Goal: Task Accomplishment & Management: Use online tool/utility

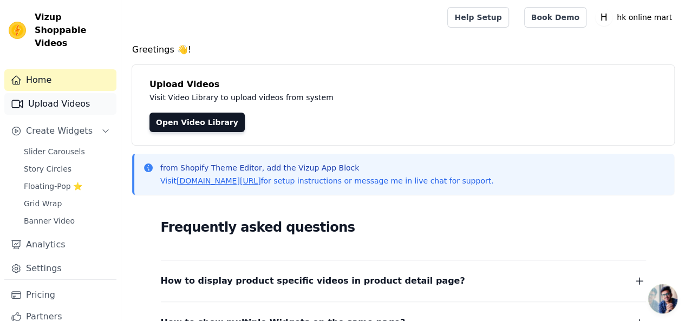
click at [68, 93] on link "Upload Videos" at bounding box center [60, 104] width 112 height 22
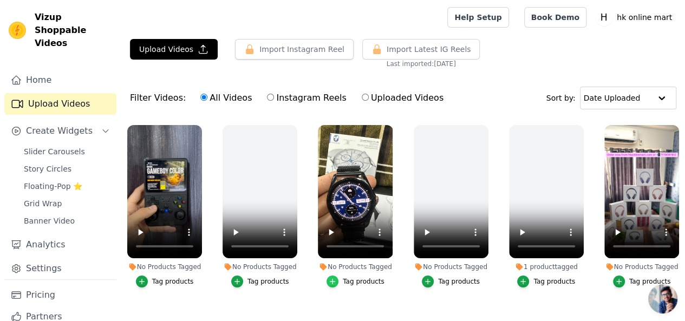
click at [337, 276] on div "button" at bounding box center [332, 282] width 12 height 12
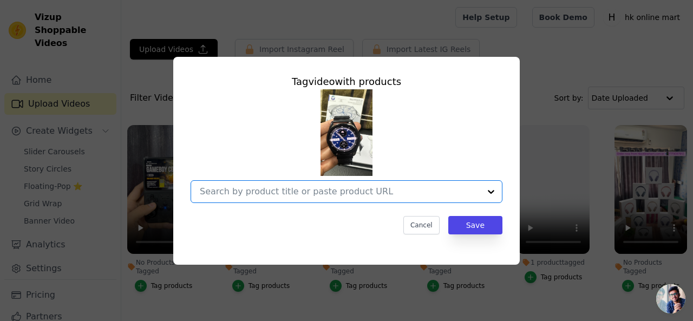
click at [348, 188] on input "No Products Tagged Tag video with products Option undefined, selected. Select i…" at bounding box center [340, 191] width 280 height 10
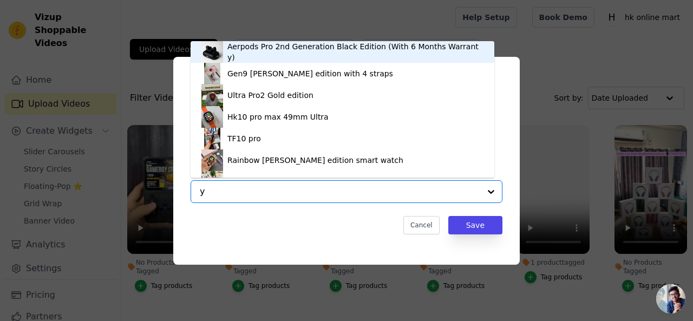
type input "ys"
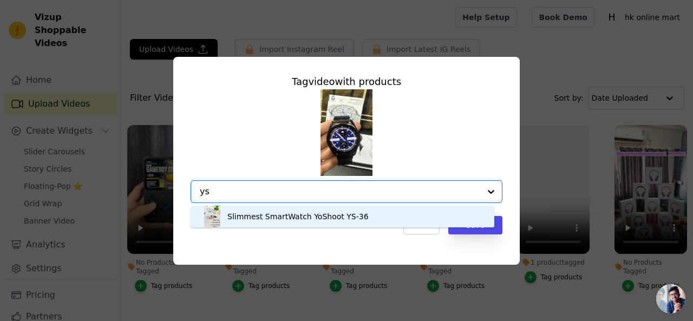
click at [335, 210] on div "Slimmest SmartWatch YoShoot YS-36" at bounding box center [342, 217] width 282 height 22
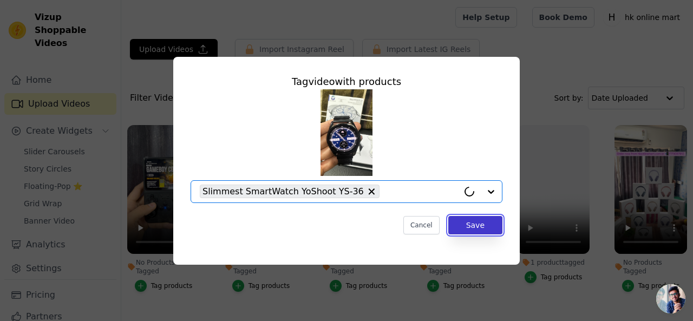
click at [492, 226] on button "Save" at bounding box center [475, 225] width 54 height 18
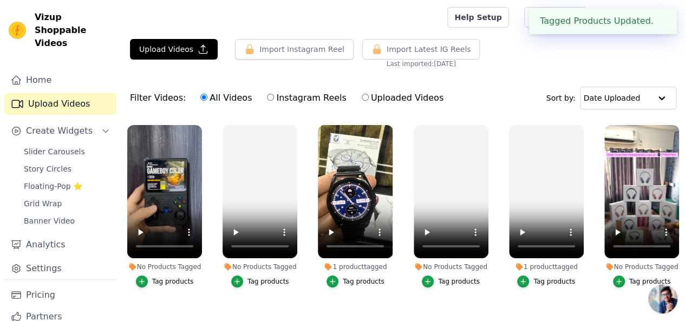
click at [165, 277] on div "Tag products" at bounding box center [173, 281] width 42 height 9
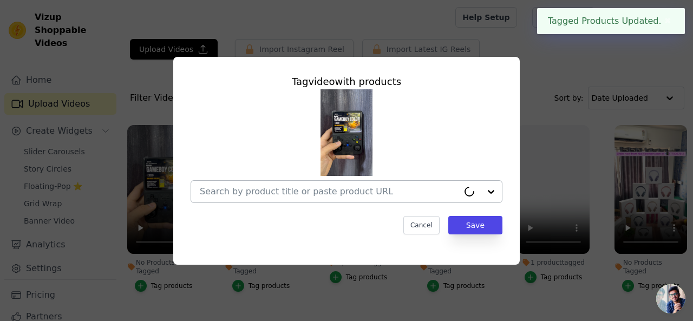
click at [239, 190] on input "No Products Tagged Tag video with products Cancel Save Tag products" at bounding box center [329, 191] width 259 height 10
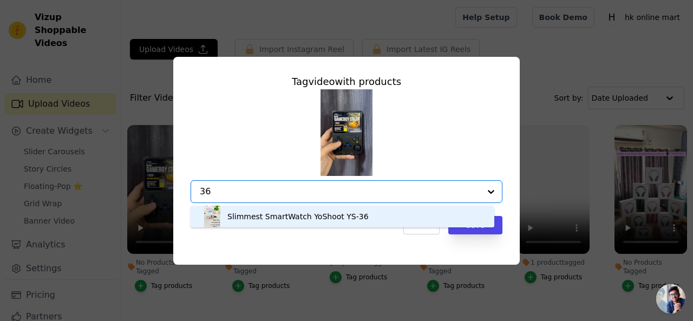
type input "3"
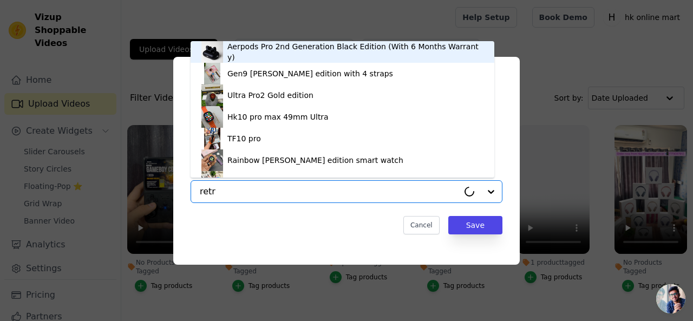
type input "retro"
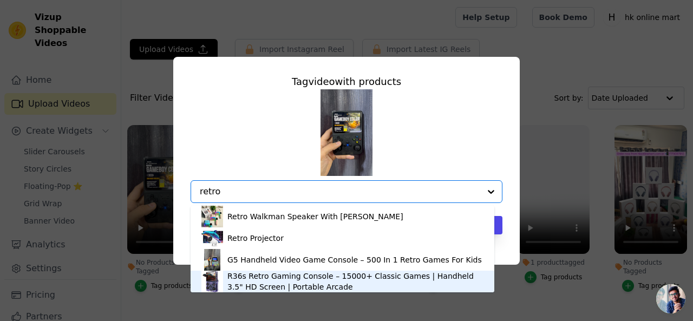
click at [296, 281] on div "R36s Retro Gaming Console – 15000+ Classic Games | Handheld 3.5" HD Screen | Po…" at bounding box center [355, 282] width 256 height 22
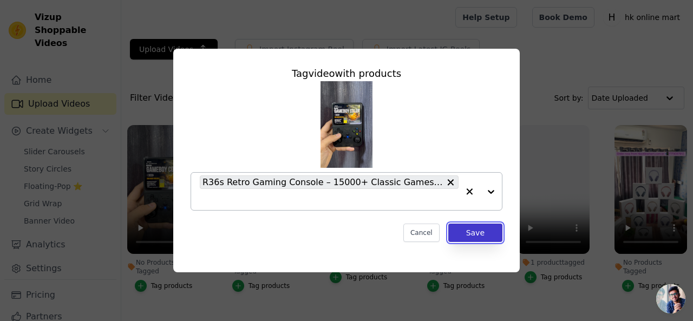
click at [485, 235] on button "Save" at bounding box center [475, 233] width 54 height 18
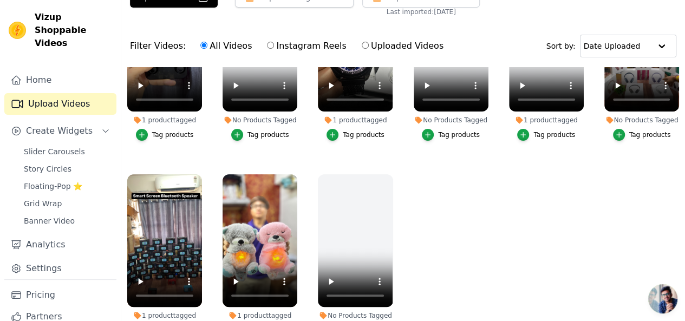
scroll to position [72, 0]
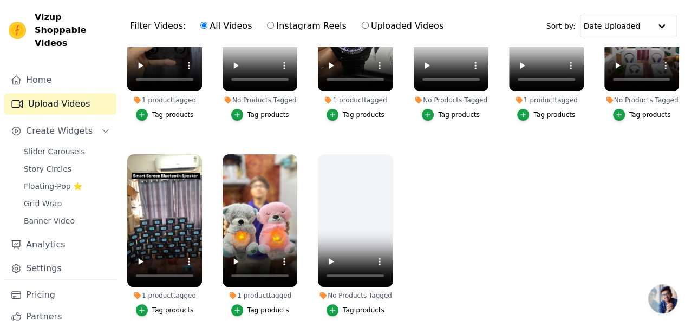
click at [177, 306] on div "Tag products" at bounding box center [173, 310] width 42 height 9
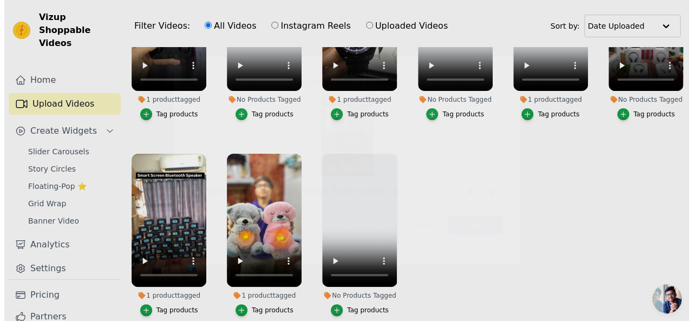
scroll to position [0, 0]
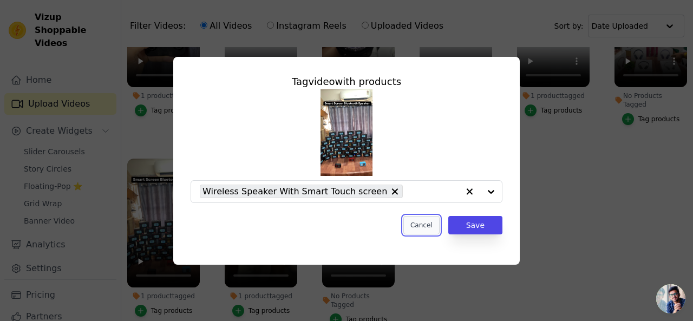
click at [423, 223] on button "Cancel" at bounding box center [421, 225] width 36 height 18
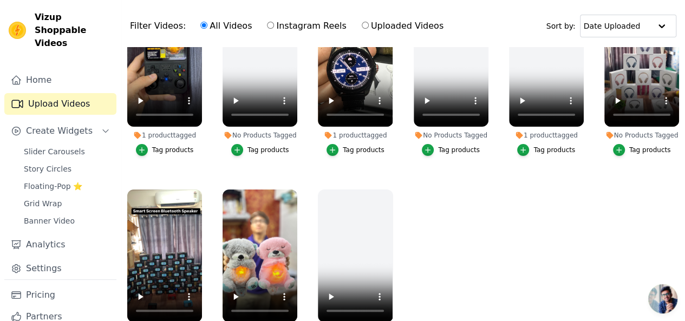
scroll to position [41, 0]
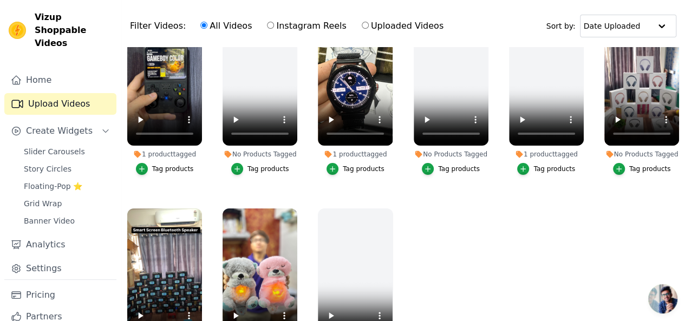
click at [631, 165] on div "Tag products" at bounding box center [650, 169] width 42 height 9
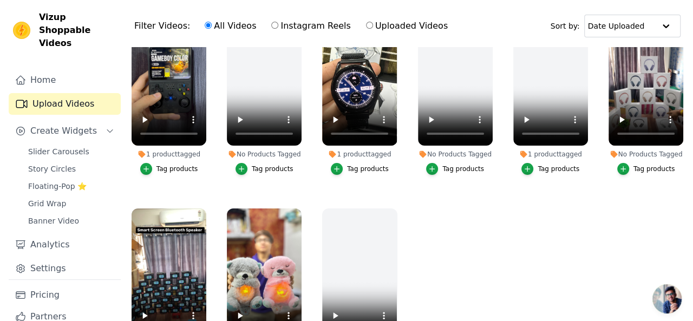
scroll to position [0, 0]
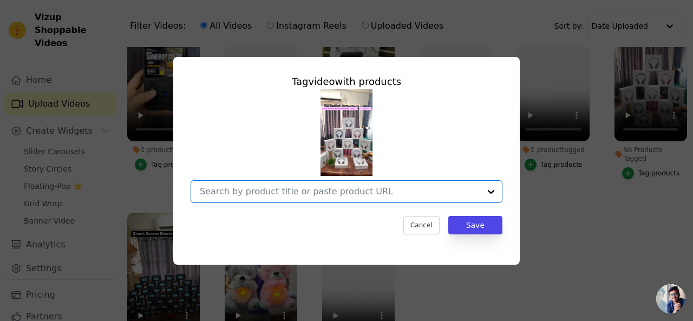
click at [323, 191] on input "No Products Tagged Tag video with products Option undefined, selected. Select i…" at bounding box center [340, 191] width 280 height 10
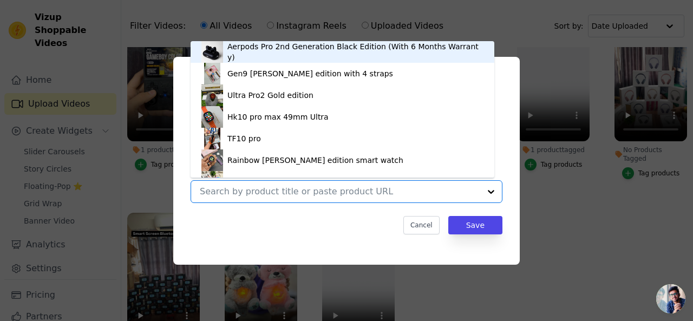
scroll to position [15, 0]
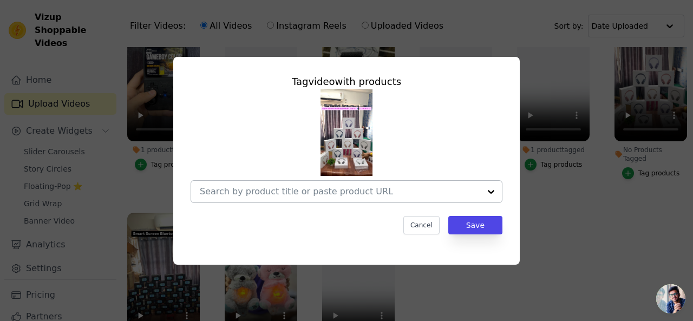
click at [316, 187] on input "No Products Tagged Tag video with products Cancel Save Tag products" at bounding box center [340, 191] width 280 height 10
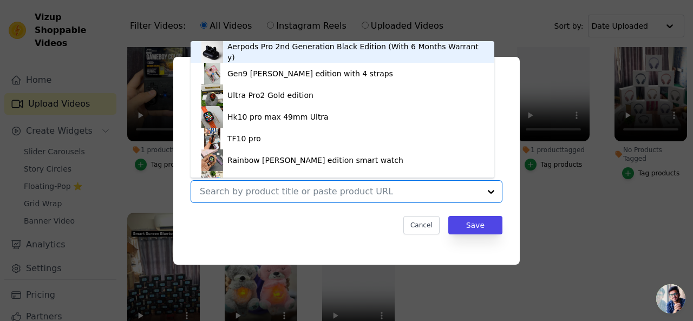
paste input "https://www.hkonlinemart.com/collections/aerpods-pro-max"
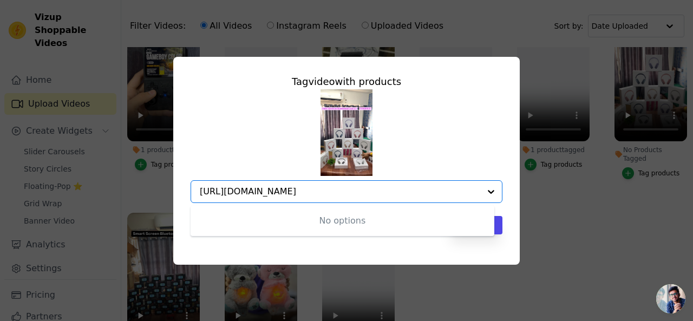
type input "https://www.hkonlinemart.com/collections/aerpods-pro-max"
click at [476, 126] on div "No options Option undefined, selected." at bounding box center [347, 146] width 312 height 114
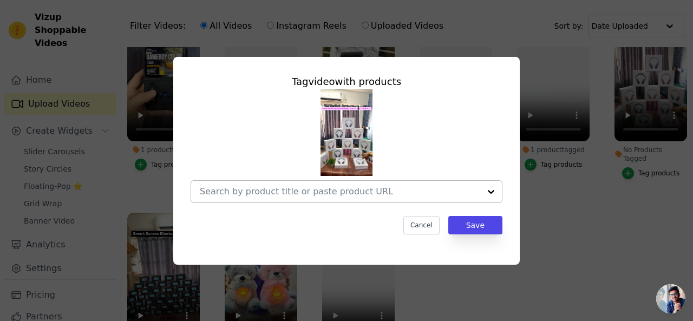
click at [313, 189] on input "No Products Tagged Tag video with products Cancel Save Tag products" at bounding box center [340, 191] width 280 height 10
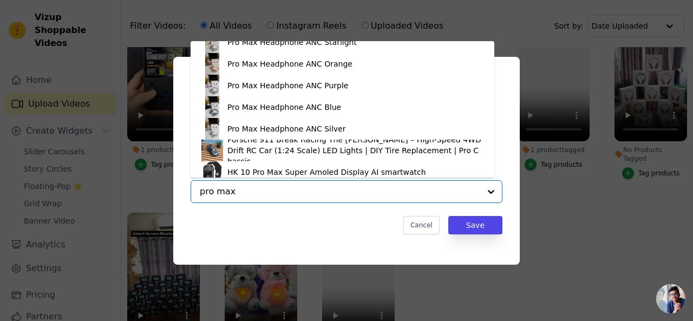
scroll to position [123, 0]
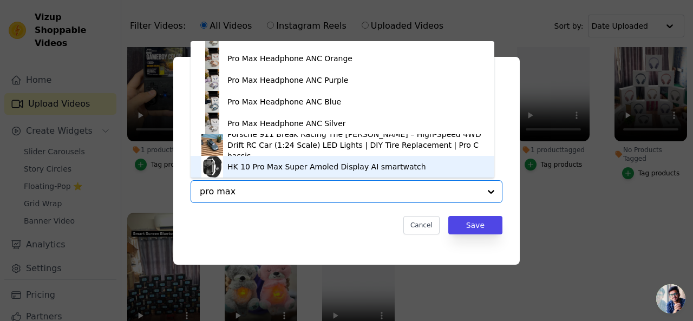
paste input "https://www.hkonlinemart.com/collections/aerpods-pro-"
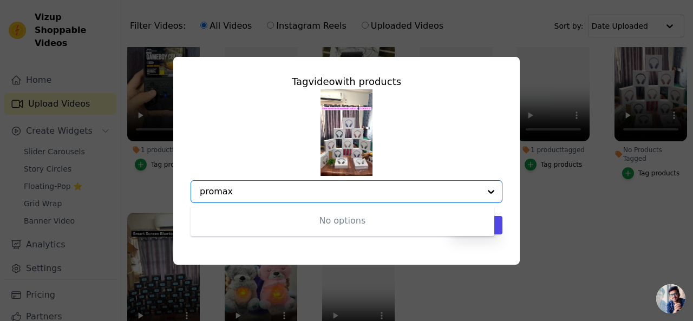
type input "pro max"
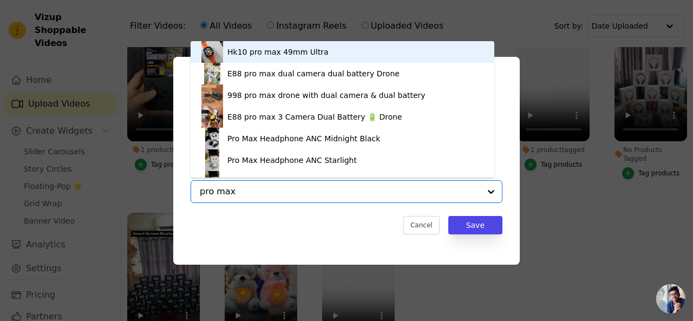
scroll to position [15, 0]
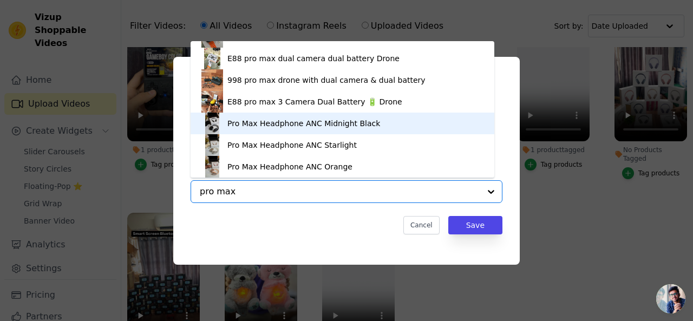
click at [347, 123] on div "Pro Max Headphone ANC Midnight Black" at bounding box center [303, 123] width 153 height 11
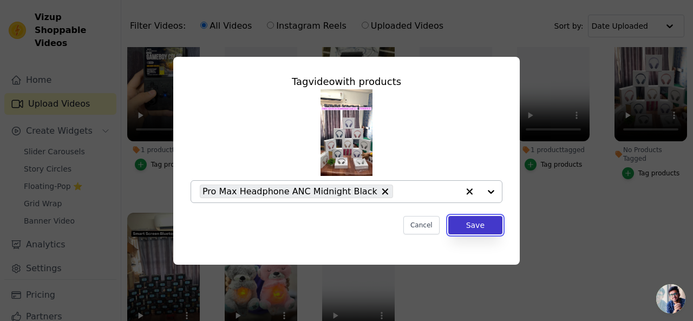
click at [472, 226] on button "Save" at bounding box center [475, 225] width 54 height 18
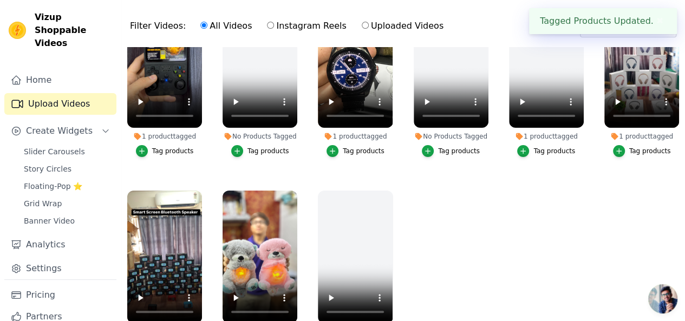
scroll to position [95, 0]
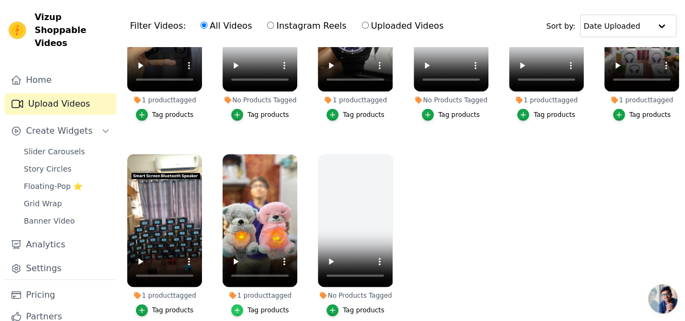
click at [238, 306] on icon "button" at bounding box center [237, 310] width 8 height 8
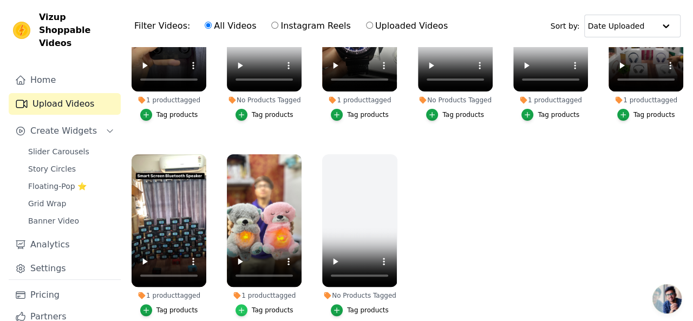
scroll to position [0, 0]
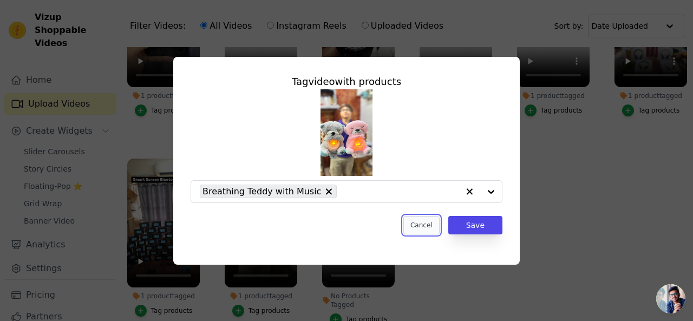
click at [436, 225] on button "Cancel" at bounding box center [421, 225] width 36 height 18
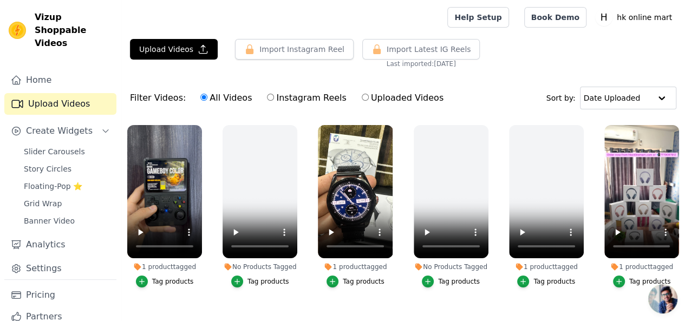
click at [386, 99] on label "Uploaded Videos" at bounding box center [402, 98] width 83 height 14
click at [369, 99] on input "Uploaded Videos" at bounding box center [365, 97] width 7 height 7
radio input "true"
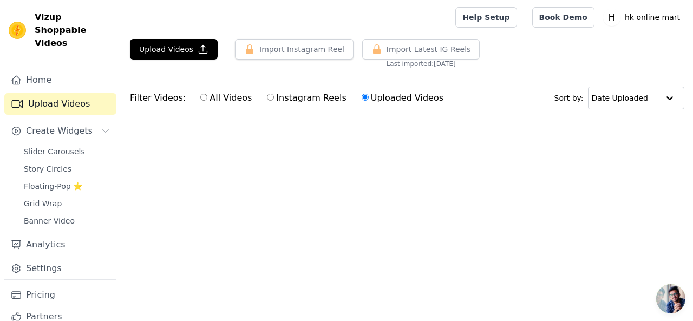
click at [266, 97] on label "Instagram Reels" at bounding box center [306, 98] width 80 height 14
click at [267, 97] on input "Instagram Reels" at bounding box center [270, 97] width 7 height 7
radio input "true"
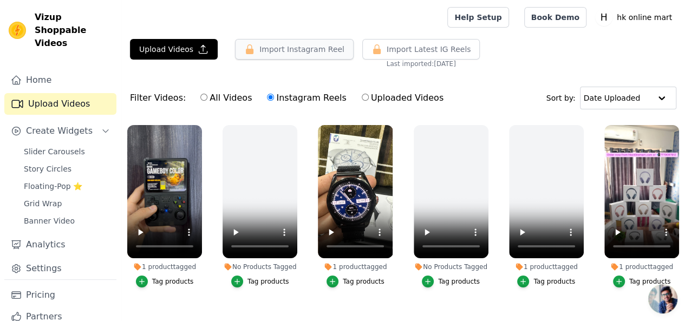
click at [279, 51] on button "Import Instagram Reel" at bounding box center [294, 49] width 119 height 21
click at [263, 52] on button "Import Instagram Reel" at bounding box center [294, 49] width 119 height 21
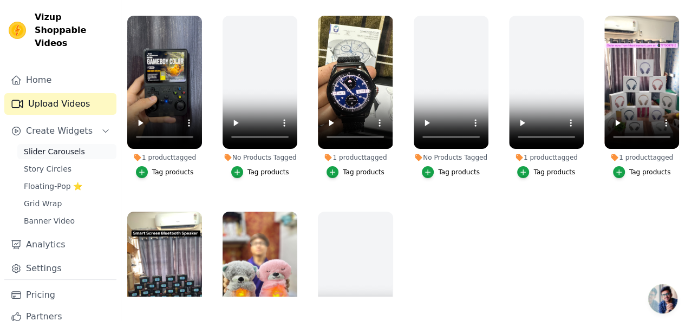
click at [66, 146] on span "Slider Carousels" at bounding box center [54, 151] width 61 height 11
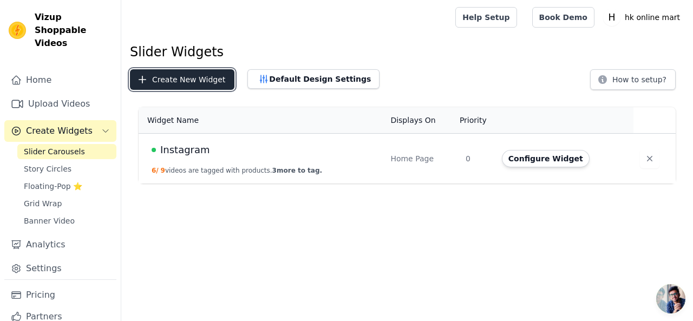
click at [190, 82] on button "Create New Widget" at bounding box center [182, 79] width 104 height 21
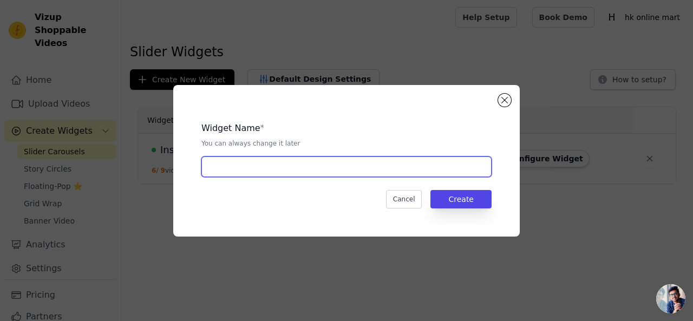
click at [295, 165] on input "text" at bounding box center [346, 166] width 290 height 21
paste input "✨ Trending Collab Vibes 🎥 | Must Watch 🔥"
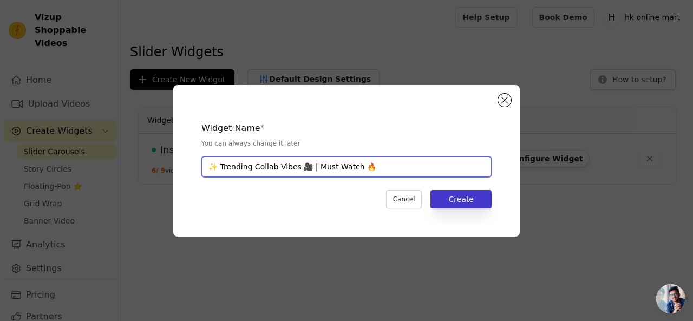
type input "✨ Trending Collab Vibes 🎥 | Must Watch 🔥"
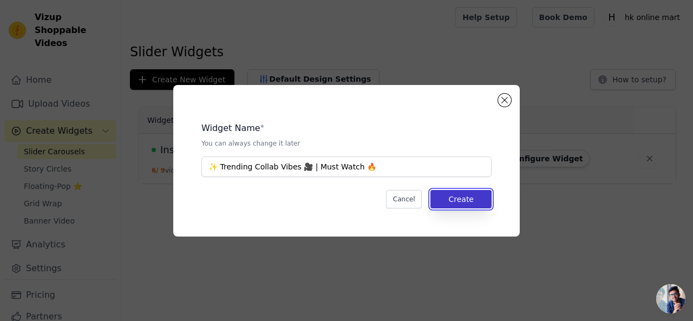
click at [467, 199] on button "Create" at bounding box center [460, 199] width 61 height 18
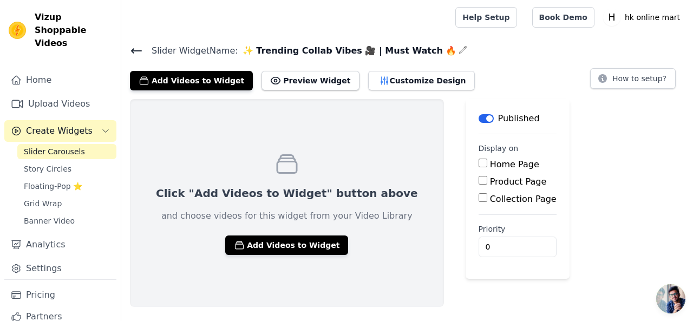
click at [479, 162] on input "Home Page" at bounding box center [483, 163] width 9 height 9
checkbox input "true"
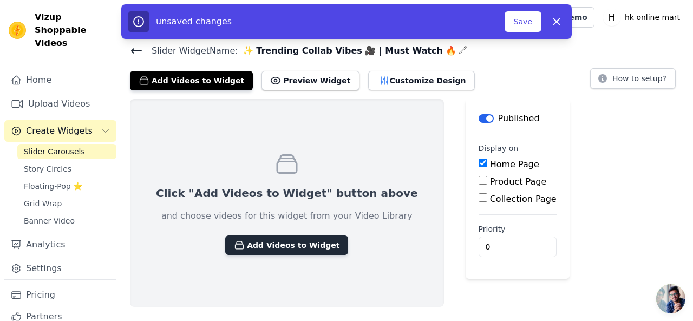
click at [247, 240] on button "Add Videos to Widget" at bounding box center [286, 245] width 123 height 19
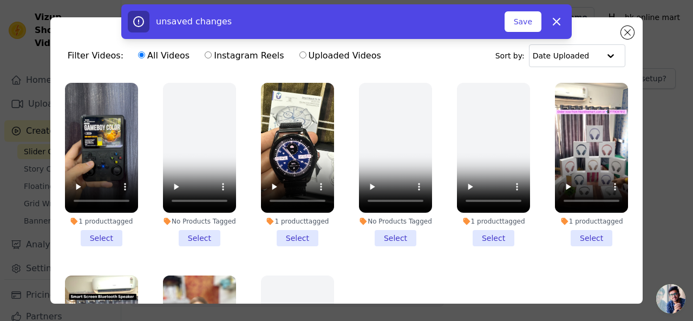
click at [210, 51] on label "Instagram Reels" at bounding box center [244, 56] width 80 height 14
click at [210, 51] on input "Instagram Reels" at bounding box center [208, 54] width 7 height 7
radio input "true"
click at [571, 55] on input "text" at bounding box center [565, 56] width 67 height 22
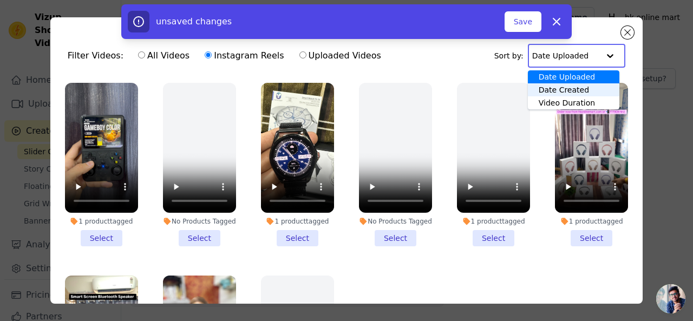
click at [573, 93] on div "Date Created" at bounding box center [574, 89] width 92 height 13
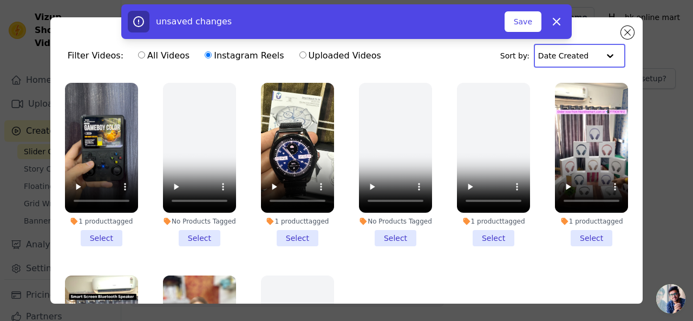
click at [330, 59] on label "Uploaded Videos" at bounding box center [340, 56] width 83 height 14
click at [306, 58] on input "Uploaded Videos" at bounding box center [302, 54] width 7 height 7
radio input "true"
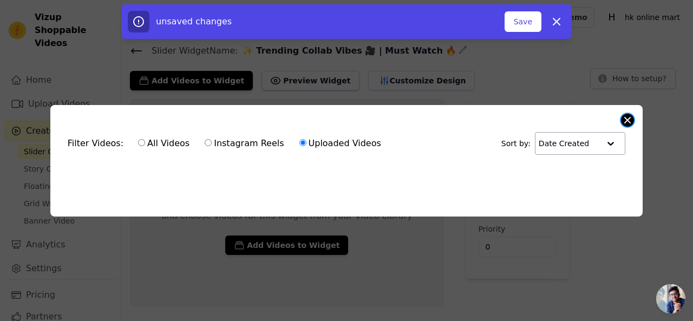
click at [628, 117] on button "Close modal" at bounding box center [627, 120] width 13 height 13
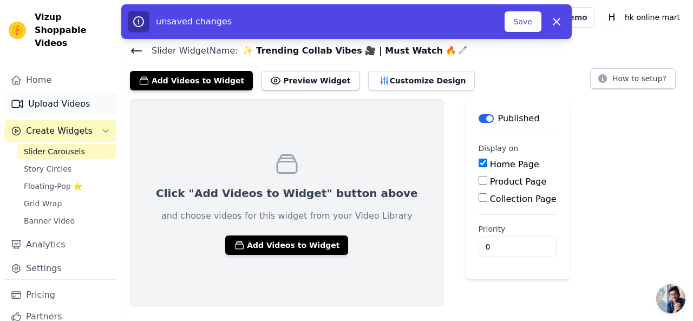
click at [65, 93] on link "Upload Videos" at bounding box center [60, 104] width 112 height 22
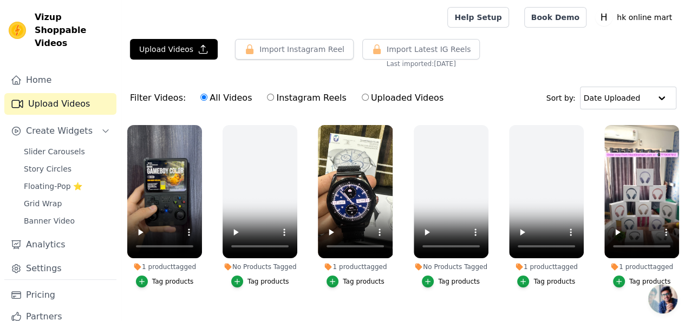
click at [361, 98] on label "Uploaded Videos" at bounding box center [402, 98] width 83 height 14
click at [362, 98] on input "Uploaded Videos" at bounding box center [365, 97] width 7 height 7
radio input "true"
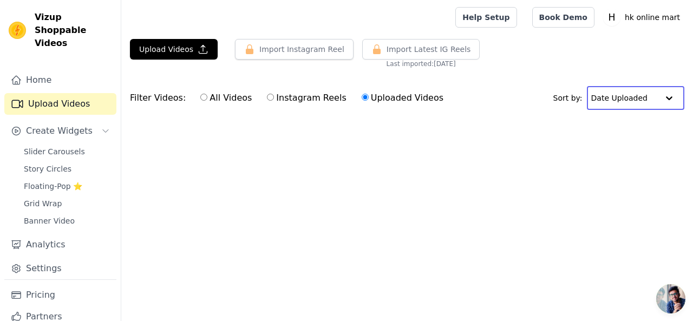
click at [613, 102] on input "text" at bounding box center [624, 98] width 67 height 22
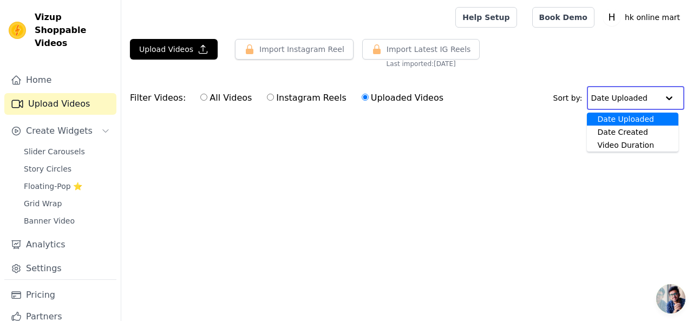
click at [614, 102] on input "text" at bounding box center [624, 98] width 67 height 22
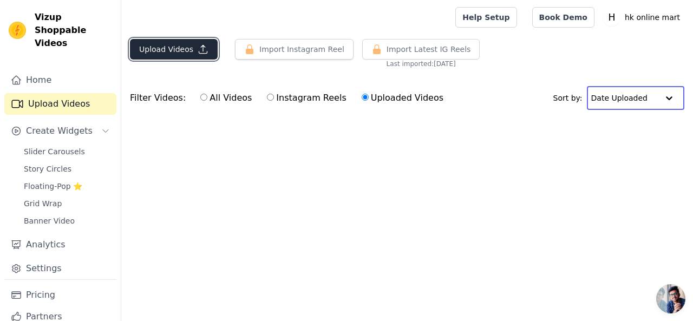
click at [172, 48] on button "Upload Videos" at bounding box center [174, 49] width 88 height 21
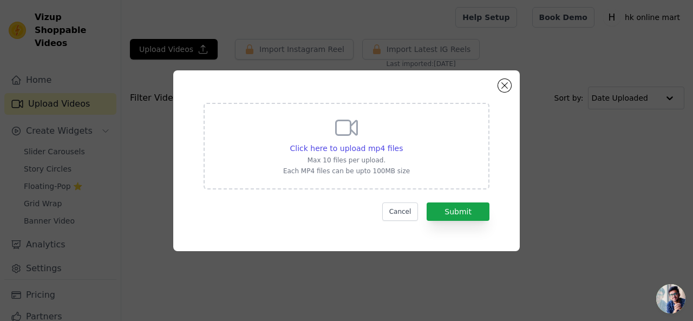
click at [347, 141] on div "Click here to upload mp4 files Max 10 files per upload. Each MP4 files can be u…" at bounding box center [346, 145] width 127 height 61
click at [402, 142] on input "Click here to upload mp4 files Max 10 files per upload. Each MP4 files can be u…" at bounding box center [402, 142] width 1 height 1
type input "C:\fakepath\@jeel_nakranii - R⤓Download.MP4"
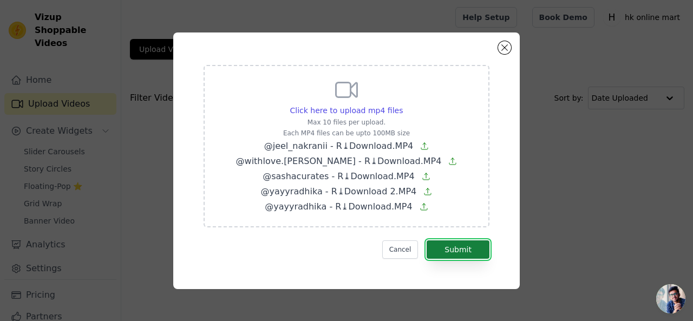
click at [456, 250] on button "Submit" at bounding box center [458, 249] width 63 height 18
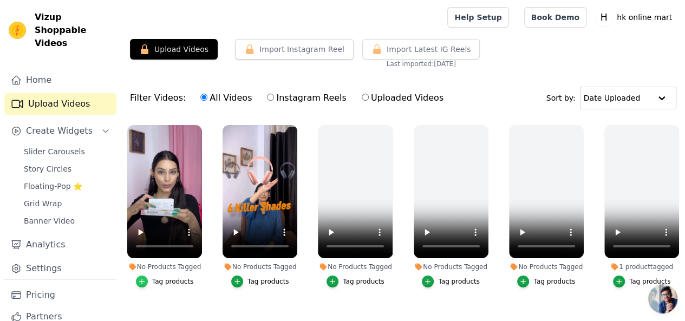
click at [140, 278] on icon "button" at bounding box center [142, 282] width 8 height 8
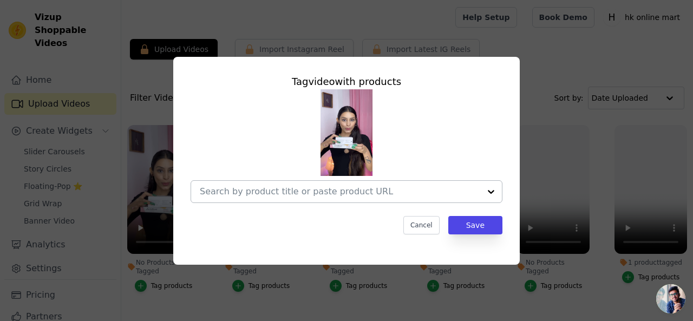
click at [344, 180] on div at bounding box center [347, 191] width 312 height 23
click at [338, 188] on input "No Products Tagged Tag video with products Cancel Save Tag products" at bounding box center [340, 191] width 280 height 10
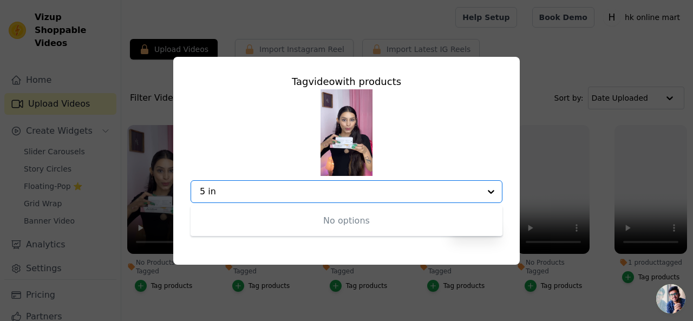
type input "5 in 1"
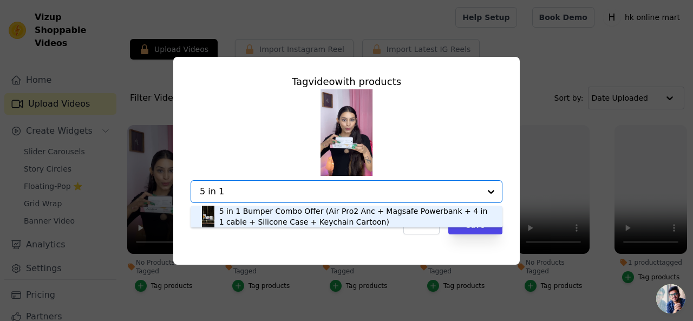
click at [325, 216] on div "5 in 1 Bumper Combo Offer (Air Pro2 Anc + Magsafe Powerbank + 4 in 1 cable + Si…" at bounding box center [355, 217] width 272 height 22
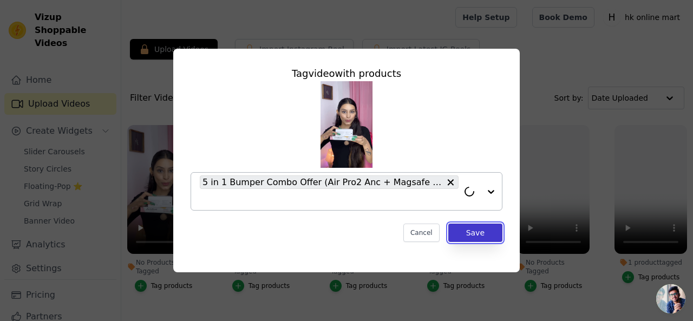
click at [478, 237] on button "Save" at bounding box center [475, 233] width 54 height 18
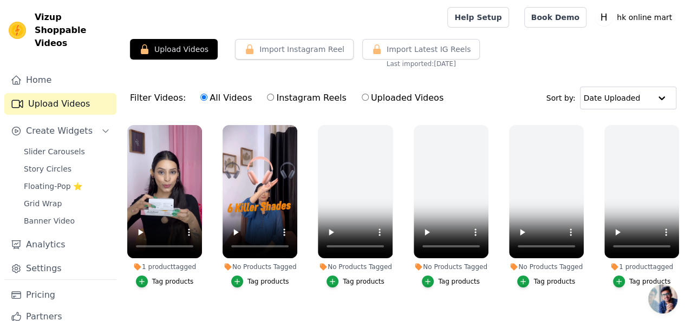
click at [266, 277] on div "Tag products" at bounding box center [268, 281] width 42 height 9
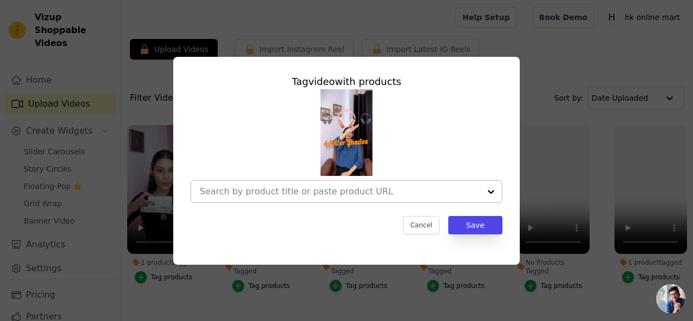
click at [301, 187] on input "No Products Tagged Tag video with products Cancel Save Tag products" at bounding box center [340, 191] width 280 height 10
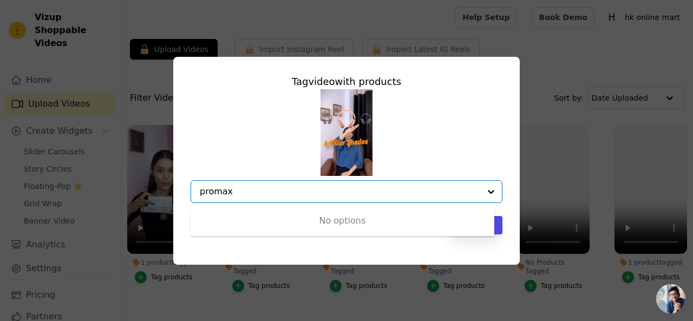
type input "pro max"
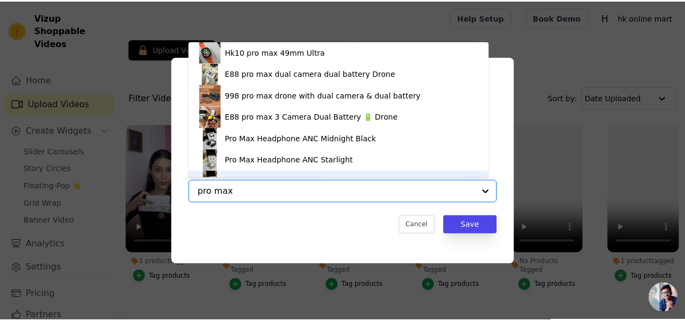
scroll to position [15, 0]
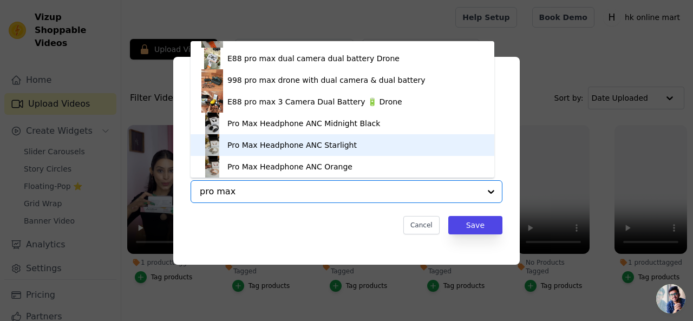
click at [354, 143] on div "Pro Max Headphone ANC Starlight" at bounding box center [342, 145] width 282 height 22
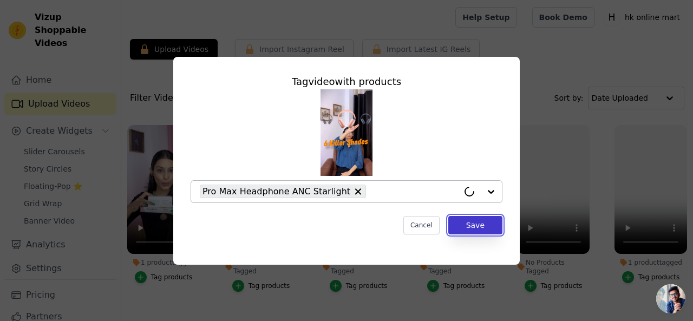
click at [487, 224] on button "Save" at bounding box center [475, 225] width 54 height 18
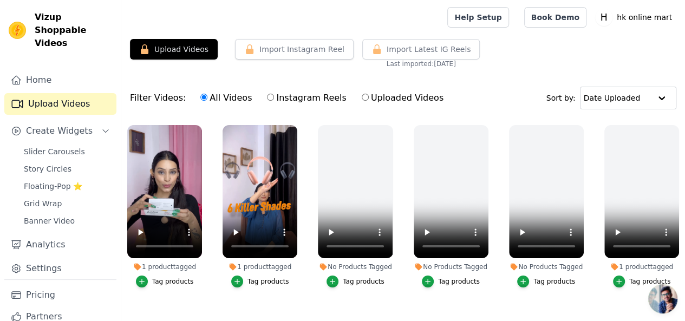
click at [272, 286] on div "1 product tagged Tag products" at bounding box center [260, 208] width 87 height 179
click at [259, 278] on button "Tag products" at bounding box center [260, 282] width 58 height 12
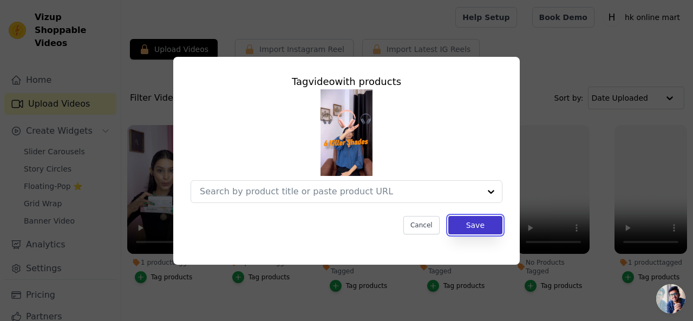
click at [478, 221] on button "Save" at bounding box center [475, 225] width 54 height 18
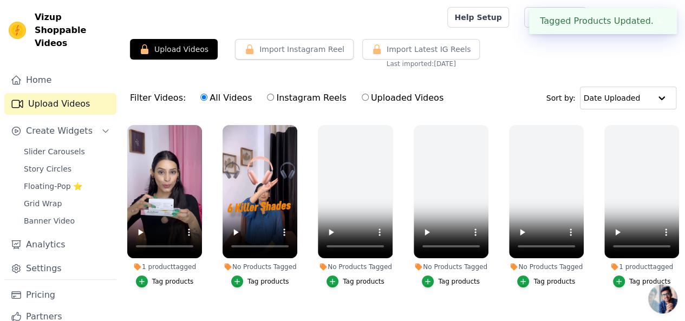
click at [161, 277] on div "Tag products" at bounding box center [173, 281] width 42 height 9
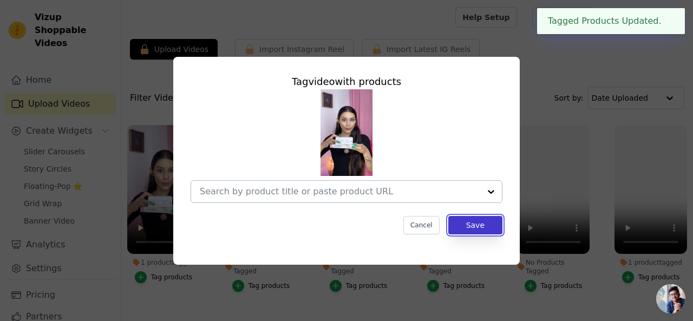
click at [467, 225] on button "Save" at bounding box center [475, 225] width 54 height 18
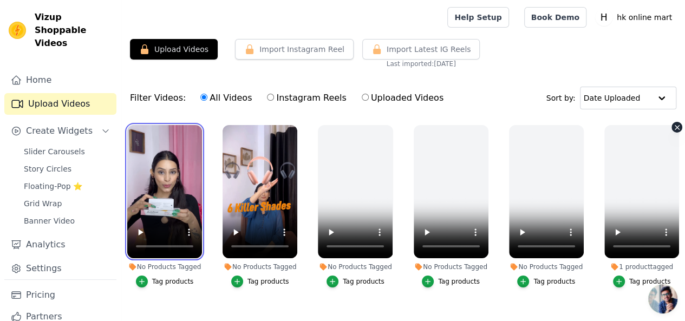
drag, startPoint x: 151, startPoint y: 197, endPoint x: 643, endPoint y: 166, distance: 493.1
click at [643, 166] on ul "No Products Tagged Tag products No Products Tagged Tag products No Products Tag…" at bounding box center [403, 262] width 564 height 286
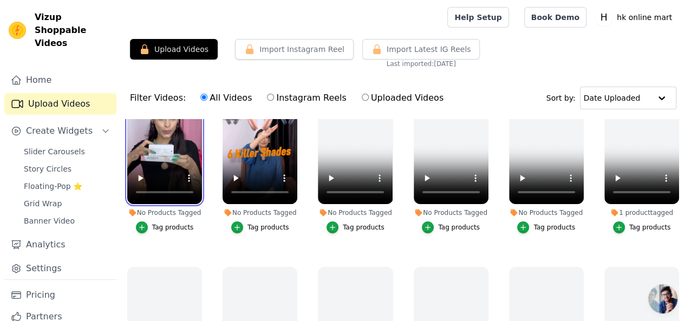
scroll to position [0, 0]
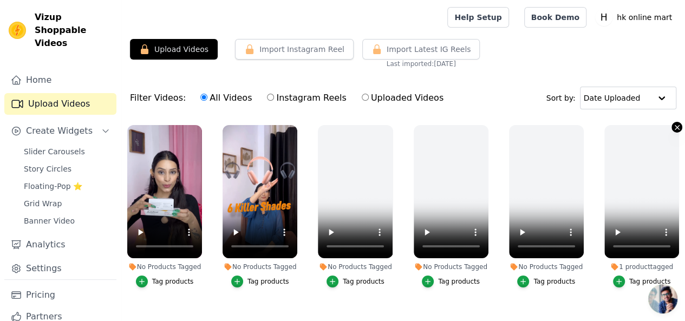
click at [673, 125] on icon "button" at bounding box center [677, 127] width 8 height 8
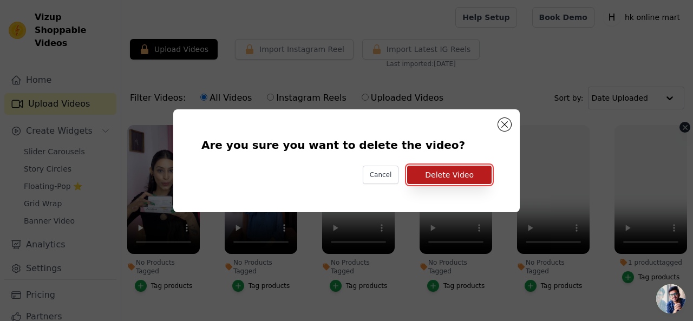
click at [443, 173] on button "Delete Video" at bounding box center [449, 175] width 84 height 18
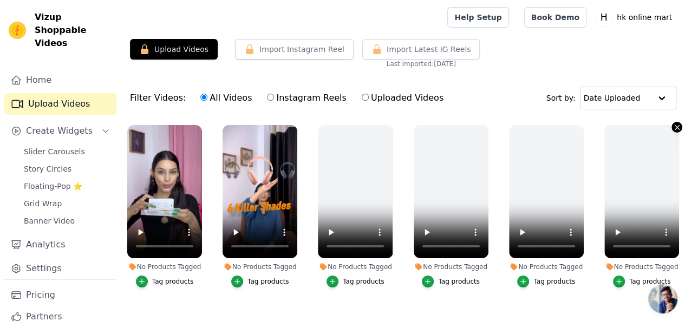
click at [673, 125] on icon "button" at bounding box center [677, 127] width 8 height 8
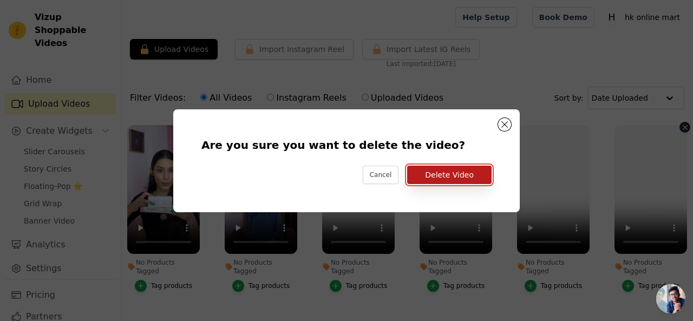
click at [466, 178] on button "Delete Video" at bounding box center [449, 175] width 84 height 18
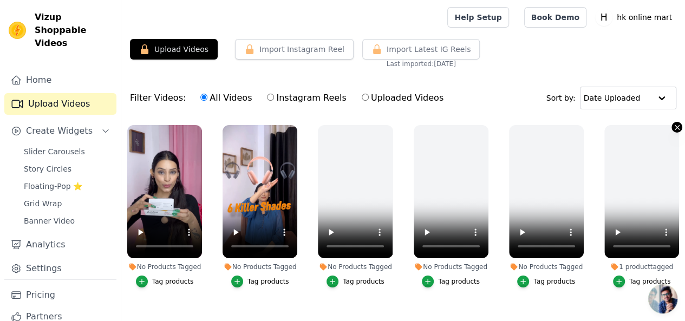
click at [673, 125] on icon "button" at bounding box center [677, 127] width 8 height 8
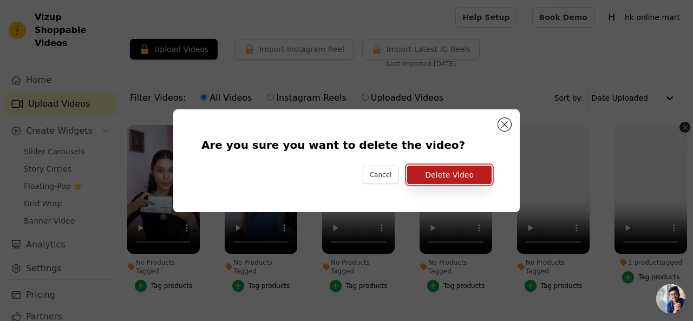
click at [467, 177] on button "Delete Video" at bounding box center [449, 175] width 84 height 18
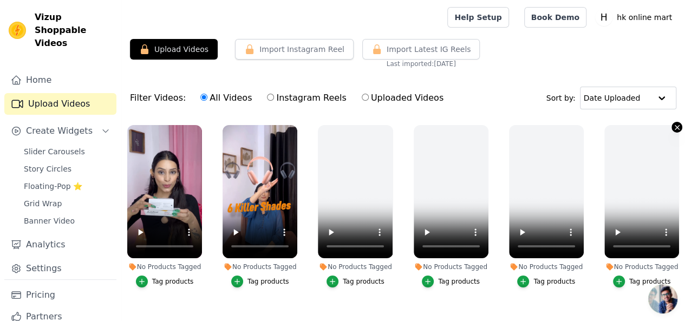
click at [673, 125] on icon "button" at bounding box center [677, 127] width 8 height 8
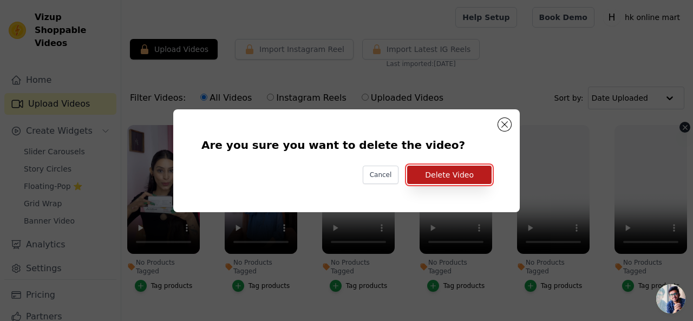
click at [470, 173] on button "Delete Video" at bounding box center [449, 175] width 84 height 18
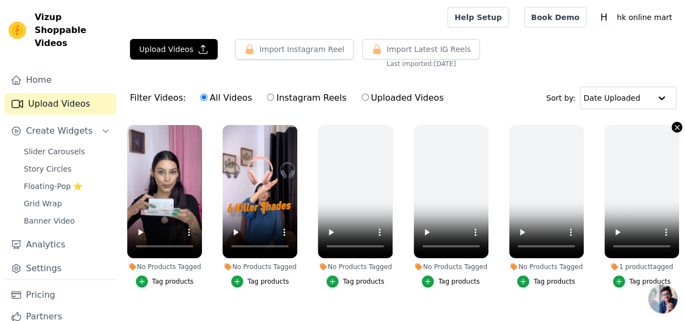
click at [675, 128] on icon "button" at bounding box center [677, 127] width 4 height 4
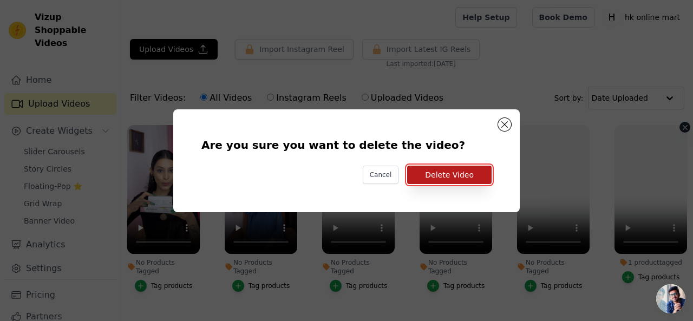
click at [476, 175] on button "Delete Video" at bounding box center [449, 175] width 84 height 18
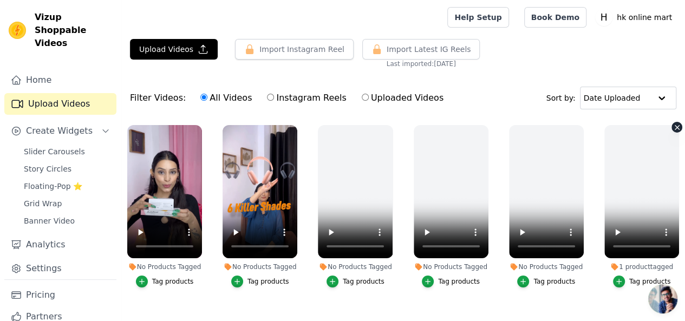
click at [673, 128] on icon "button" at bounding box center [677, 127] width 8 height 8
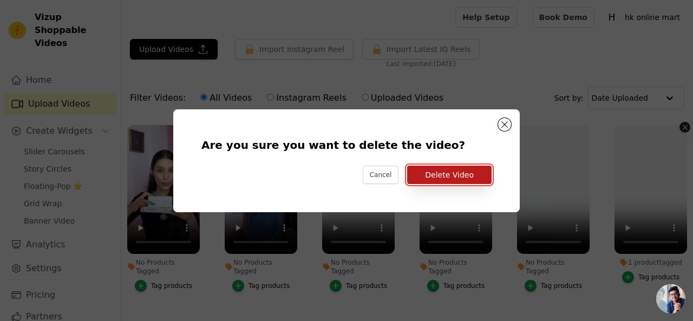
click at [471, 173] on button "Delete Video" at bounding box center [449, 175] width 84 height 18
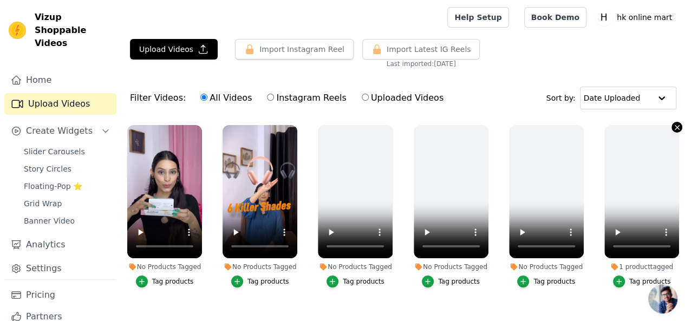
click at [673, 127] on icon "button" at bounding box center [677, 127] width 8 height 8
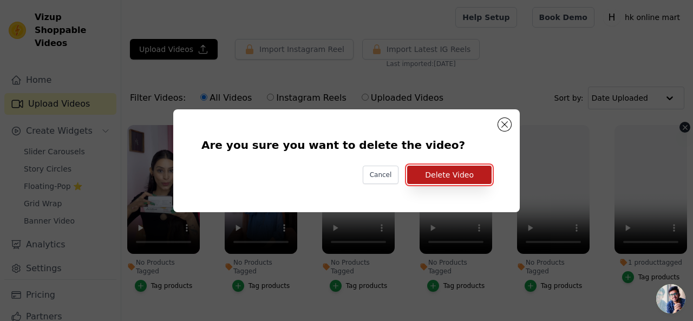
click at [475, 174] on button "Delete Video" at bounding box center [449, 175] width 84 height 18
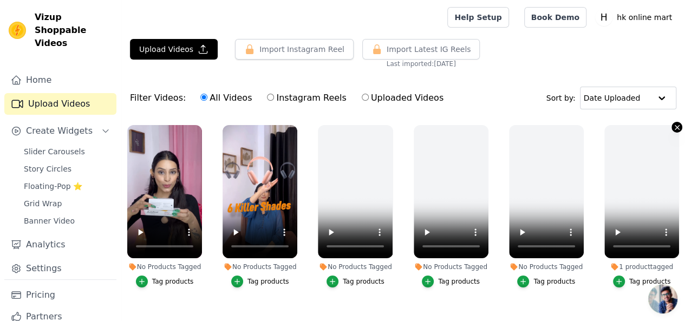
click at [675, 124] on icon "button" at bounding box center [677, 127] width 8 height 8
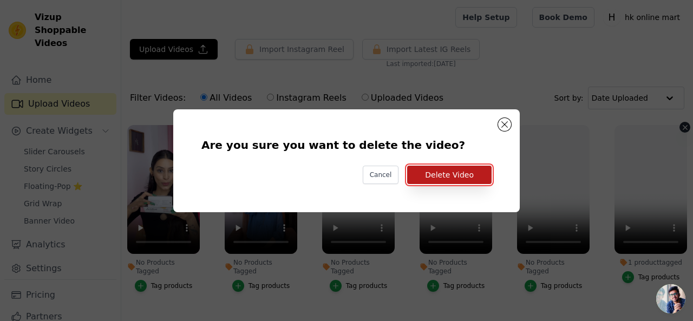
click at [479, 174] on button "Delete Video" at bounding box center [449, 175] width 84 height 18
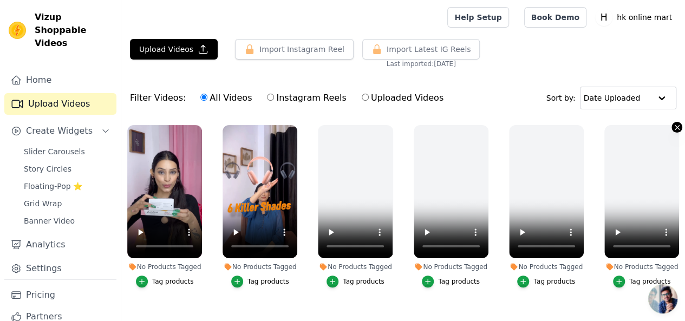
click at [675, 122] on button "No Products Tagged Tag products" at bounding box center [676, 127] width 11 height 11
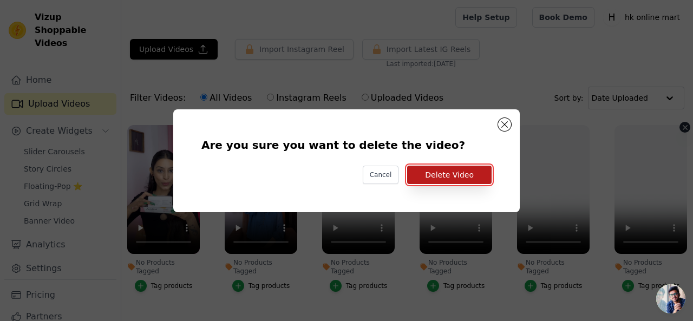
click at [474, 173] on button "Delete Video" at bounding box center [449, 175] width 84 height 18
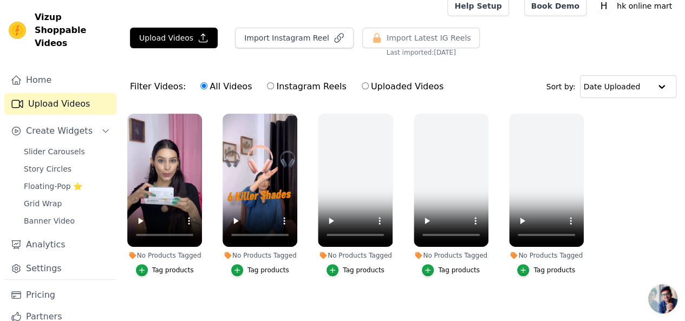
scroll to position [18, 0]
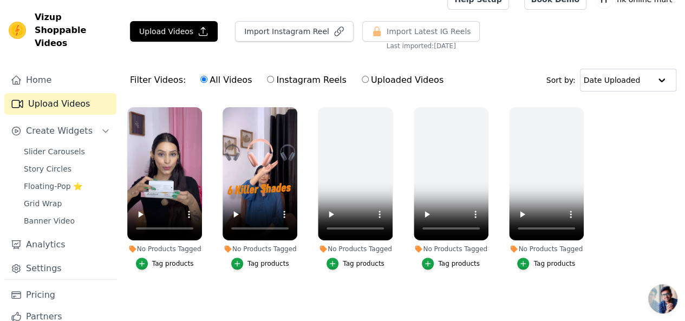
click at [175, 259] on div "Tag products" at bounding box center [173, 263] width 42 height 9
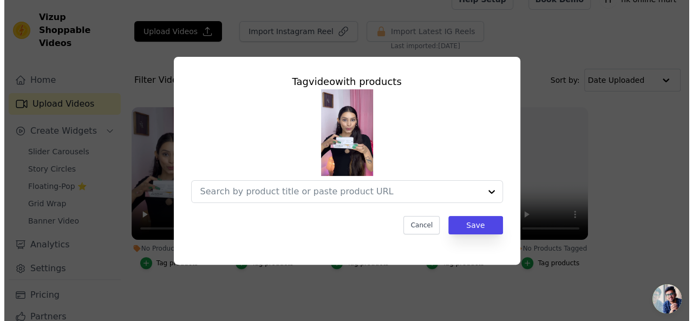
scroll to position [0, 0]
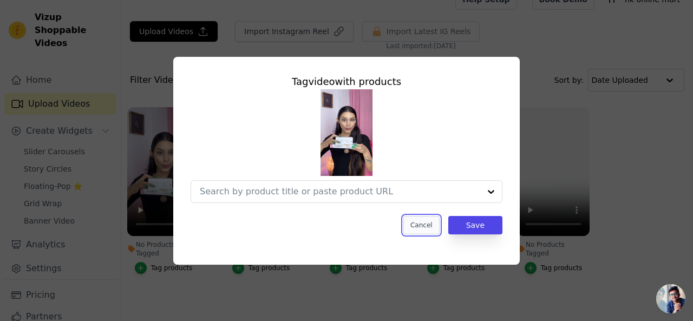
click at [422, 226] on button "Cancel" at bounding box center [421, 225] width 36 height 18
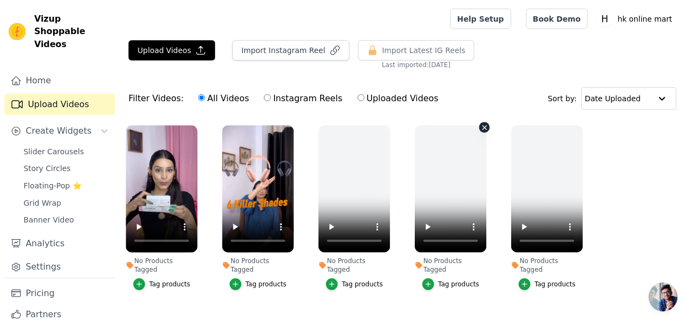
scroll to position [18, 0]
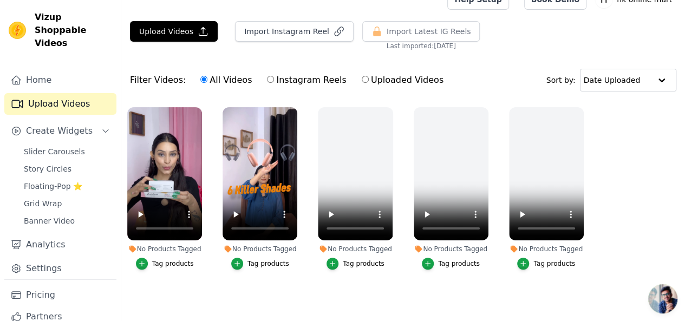
click at [252, 259] on div "Tag products" at bounding box center [268, 263] width 42 height 9
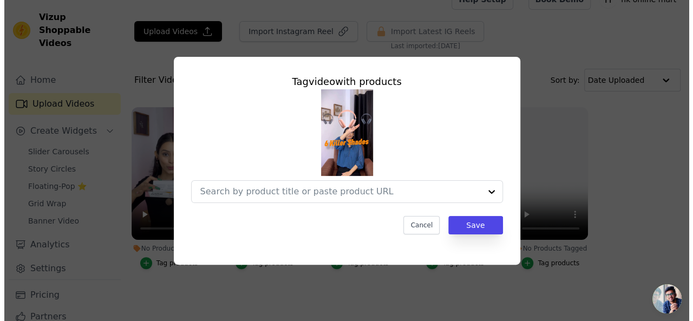
scroll to position [0, 0]
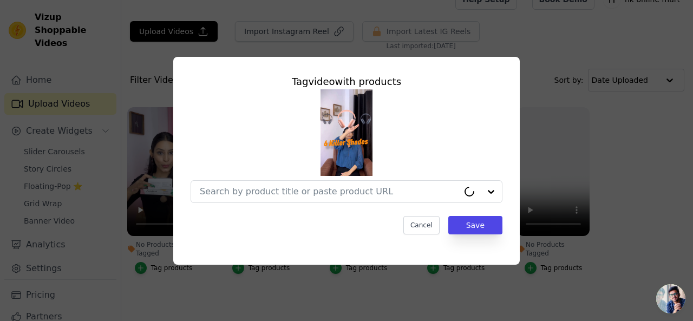
click at [350, 290] on div "Tag video with products Cancel Save" at bounding box center [346, 160] width 693 height 321
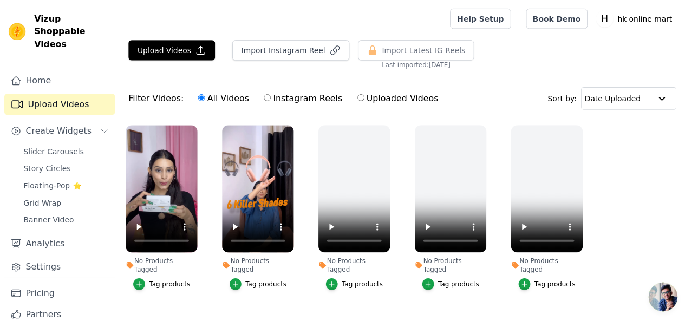
scroll to position [18, 0]
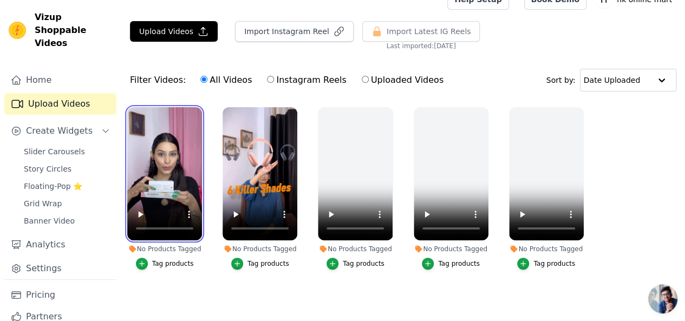
click at [624, 197] on ul "No Products Tagged Tag products No Products Tagged Tag products No Products Tag…" at bounding box center [403, 199] width 564 height 196
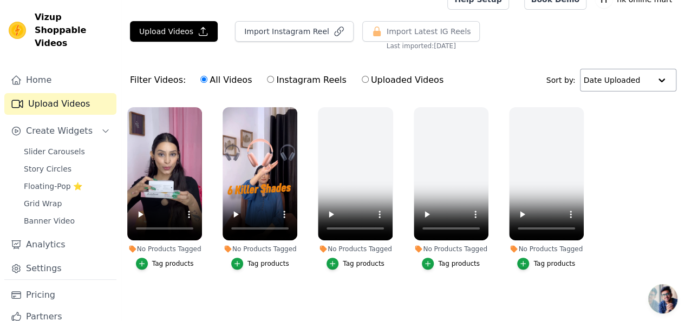
click at [633, 84] on input "text" at bounding box center [617, 80] width 67 height 22
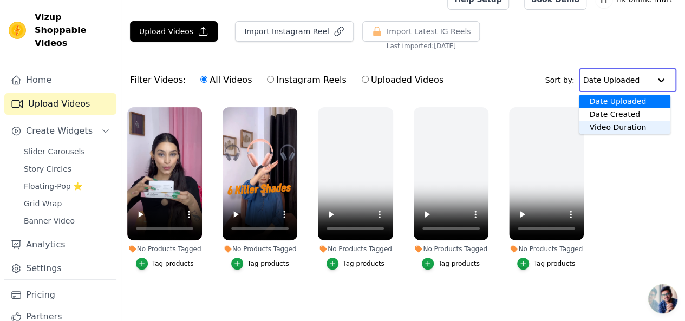
click at [637, 156] on ul "No Products Tagged Tag products No Products Tagged Tag products No Products Tag…" at bounding box center [403, 199] width 564 height 196
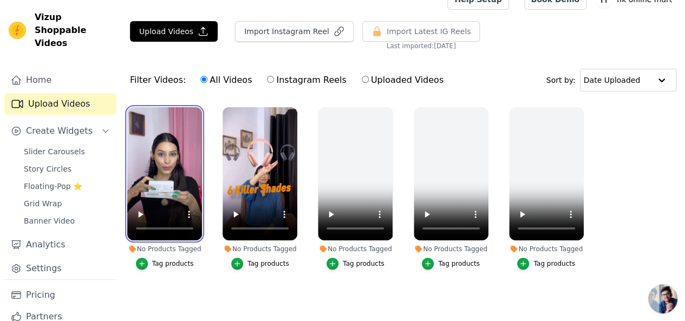
drag, startPoint x: 156, startPoint y: 129, endPoint x: 613, endPoint y: 161, distance: 458.0
click at [613, 161] on ul "No Products Tagged Tag products No Products Tagged Tag products No Products Tag…" at bounding box center [403, 199] width 564 height 196
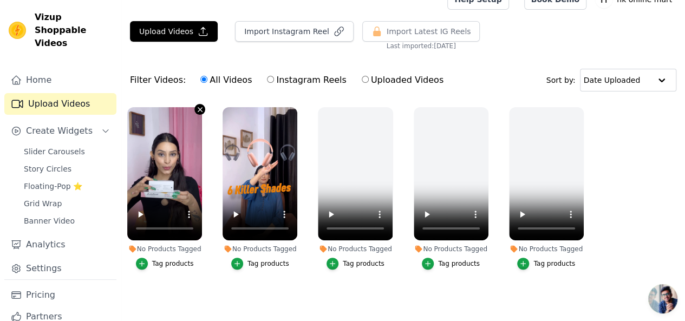
click at [197, 108] on icon "button" at bounding box center [200, 110] width 8 height 8
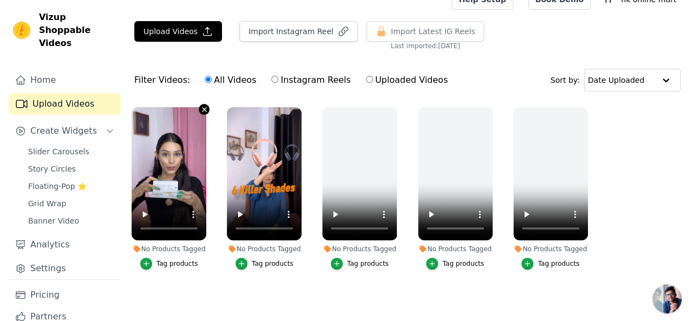
scroll to position [0, 0]
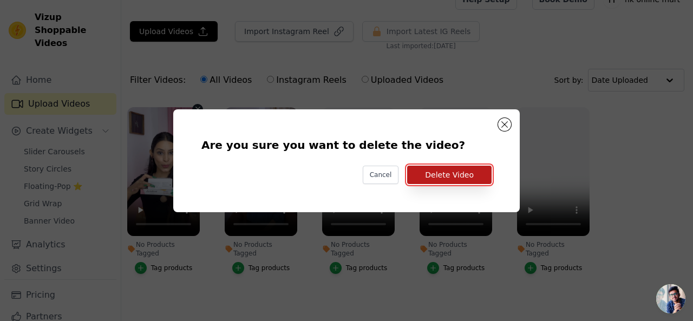
click at [448, 174] on button "Delete Video" at bounding box center [449, 175] width 84 height 18
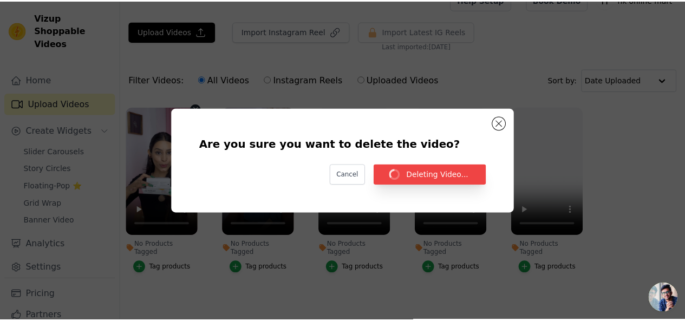
scroll to position [18, 0]
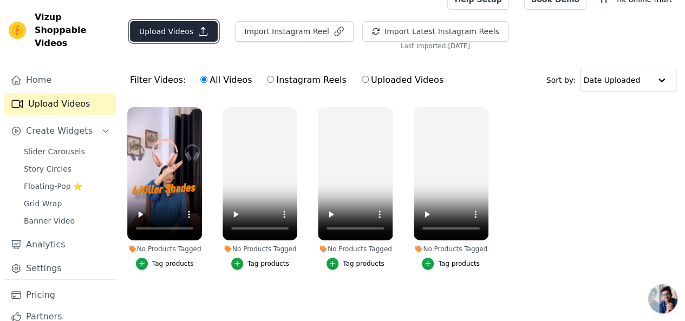
click at [198, 30] on icon "button" at bounding box center [203, 31] width 11 height 11
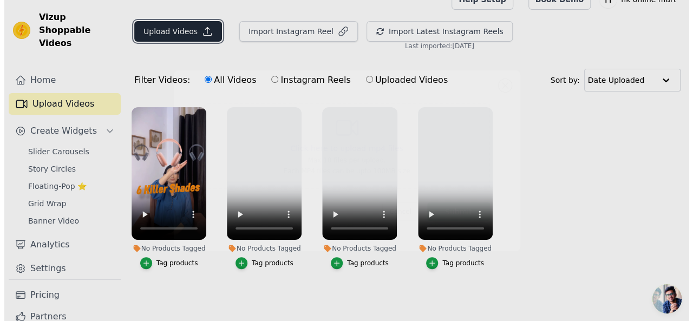
scroll to position [0, 0]
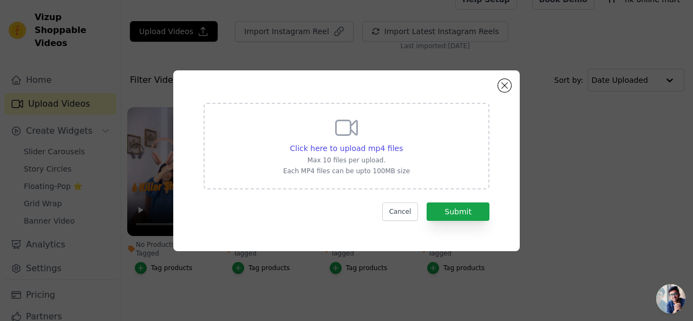
click at [332, 127] on div "Click here to upload mp4 files Max 10 files per upload. Each MP4 files can be u…" at bounding box center [346, 145] width 127 height 61
click at [402, 142] on input "Click here to upload mp4 files Max 10 files per upload. Each MP4 files can be u…" at bounding box center [402, 142] width 1 height 1
type input "C:\fakepath\@yayyradhika - R⤓Download 2.MP4"
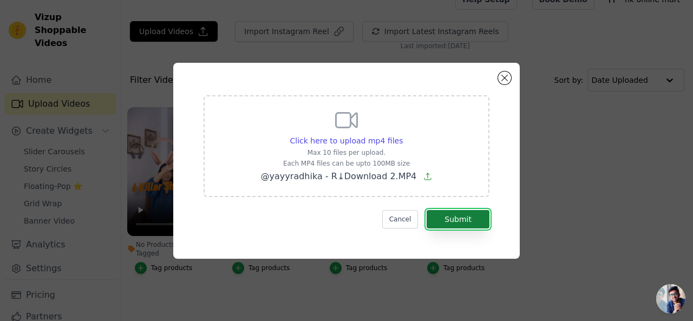
click at [462, 219] on button "Submit" at bounding box center [458, 219] width 63 height 18
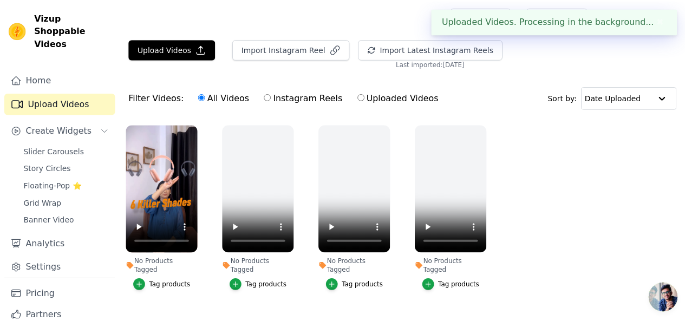
scroll to position [18, 0]
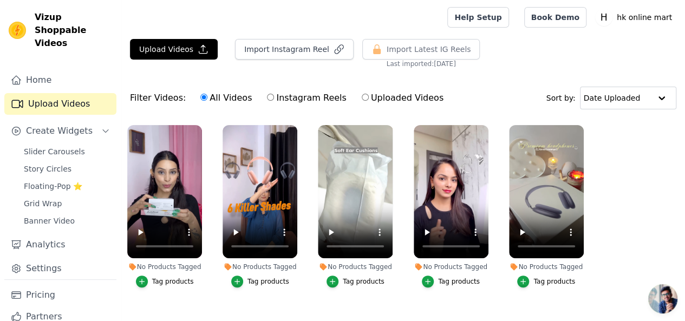
scroll to position [18, 0]
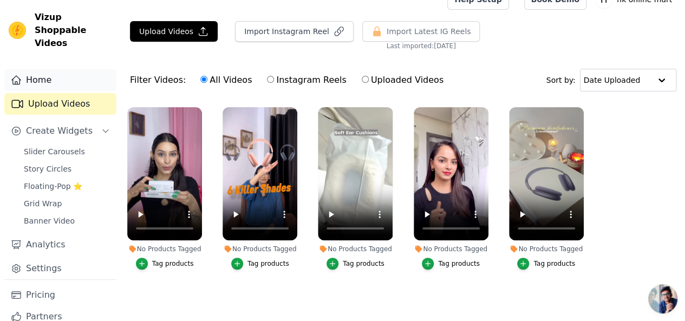
click at [48, 70] on link "Home" at bounding box center [60, 80] width 112 height 22
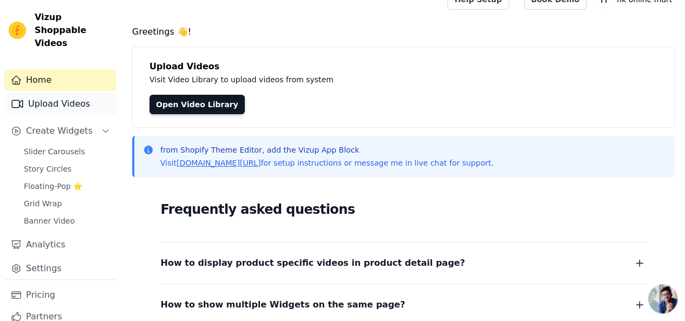
click at [63, 93] on link "Upload Videos" at bounding box center [60, 104] width 112 height 22
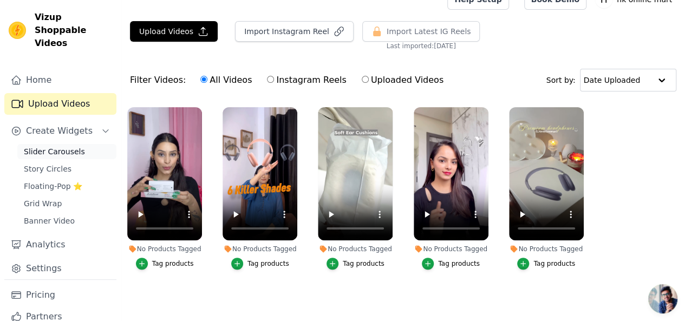
click at [67, 146] on span "Slider Carousels" at bounding box center [54, 151] width 61 height 11
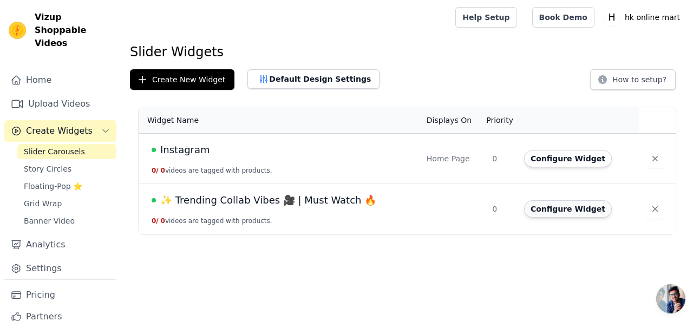
click at [561, 210] on button "Configure Widget" at bounding box center [568, 208] width 88 height 17
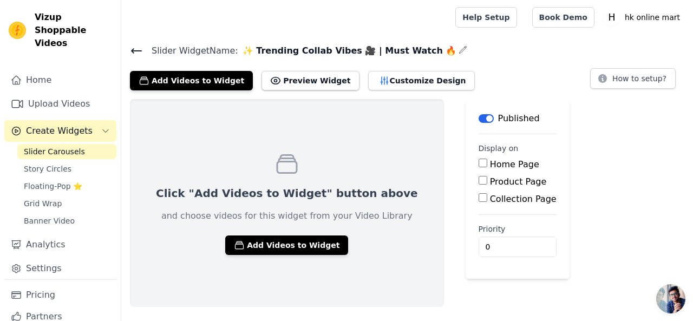
click at [479, 163] on input "Home Page" at bounding box center [483, 163] width 9 height 9
checkbox input "true"
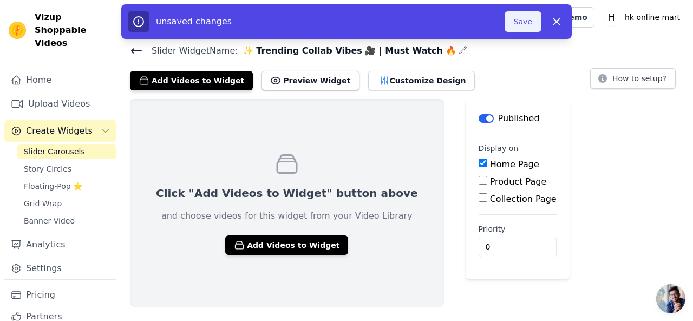
click at [520, 22] on button "Save" at bounding box center [523, 21] width 37 height 21
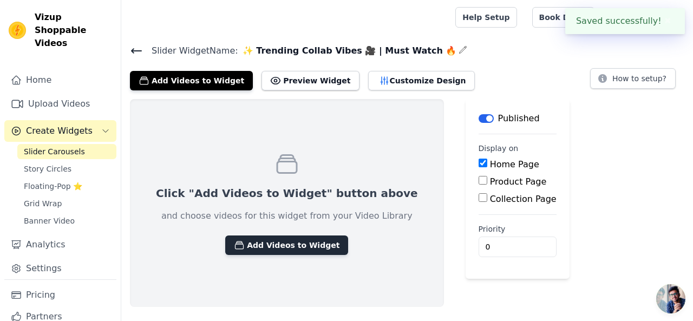
click at [292, 244] on button "Add Videos to Widget" at bounding box center [286, 245] width 123 height 19
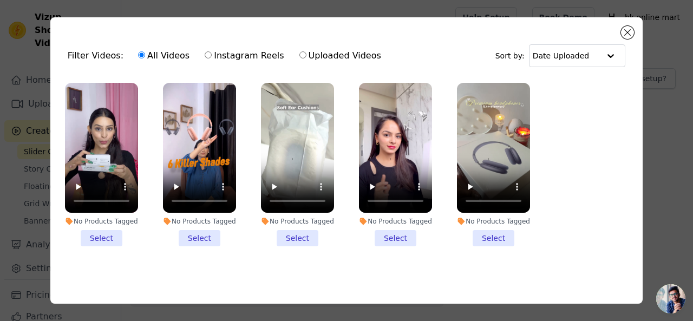
click at [485, 236] on li "No Products Tagged Select" at bounding box center [493, 165] width 73 height 164
click at [0, 0] on input "No Products Tagged Select" at bounding box center [0, 0] width 0 height 0
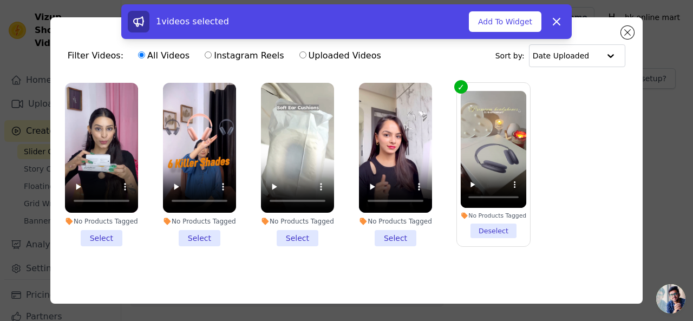
click at [396, 235] on li "No Products Tagged Select" at bounding box center [395, 165] width 73 height 164
click at [0, 0] on input "No Products Tagged Select" at bounding box center [0, 0] width 0 height 0
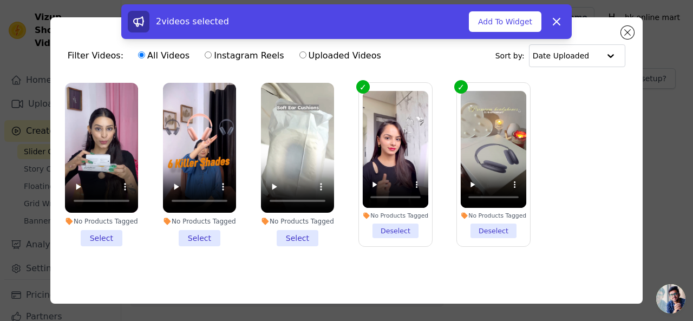
click at [285, 233] on li "No Products Tagged Select" at bounding box center [297, 165] width 73 height 164
click at [0, 0] on input "No Products Tagged Select" at bounding box center [0, 0] width 0 height 0
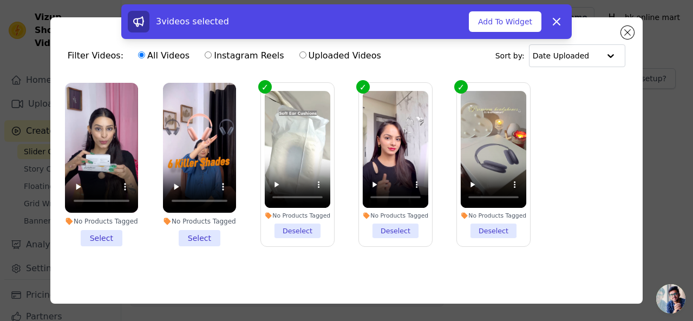
click at [187, 234] on li "No Products Tagged Select" at bounding box center [199, 165] width 73 height 164
click at [0, 0] on input "No Products Tagged Select" at bounding box center [0, 0] width 0 height 0
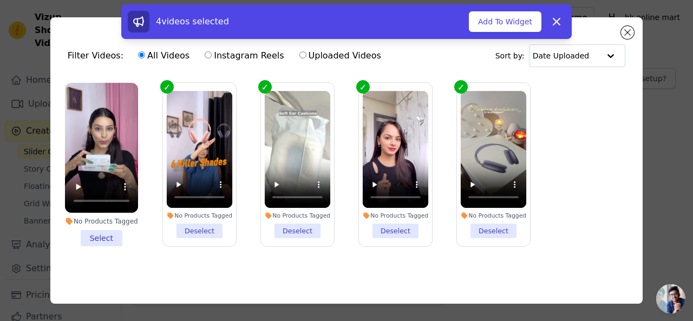
click at [96, 231] on li "No Products Tagged Select" at bounding box center [101, 165] width 73 height 164
click at [0, 0] on input "No Products Tagged Select" at bounding box center [0, 0] width 0 height 0
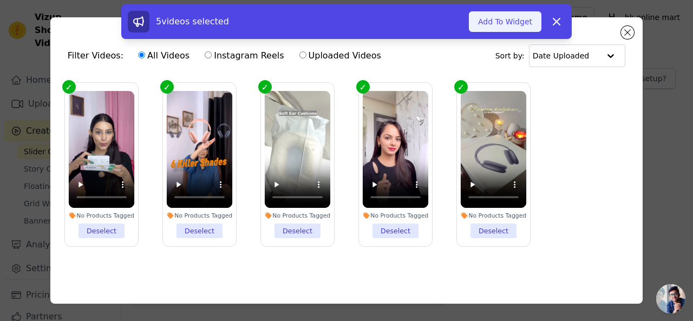
click at [527, 19] on button "Add To Widget" at bounding box center [505, 21] width 73 height 21
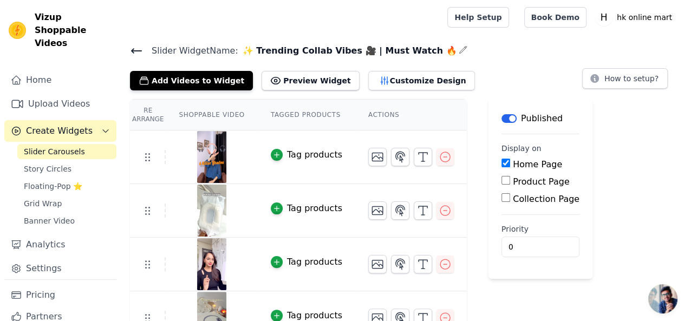
click at [136, 50] on icon at bounding box center [137, 51] width 10 height 4
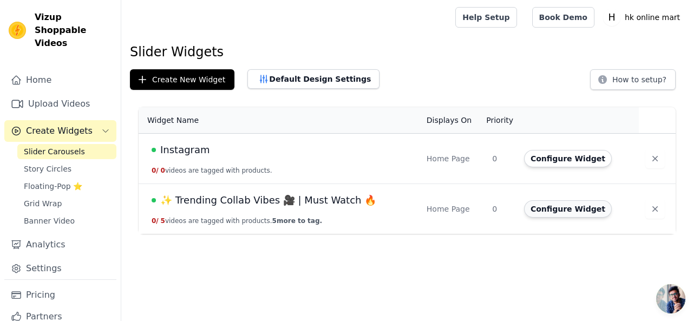
click at [569, 210] on button "Configure Widget" at bounding box center [568, 208] width 88 height 17
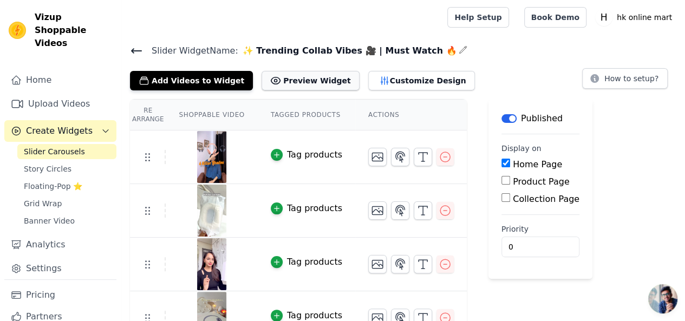
click at [278, 79] on button "Preview Widget" at bounding box center [310, 80] width 97 height 19
click at [368, 75] on button "Customize Design" at bounding box center [421, 80] width 107 height 19
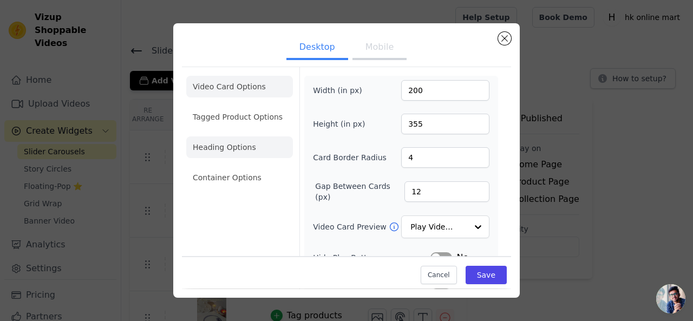
click at [261, 146] on li "Heading Options" at bounding box center [239, 147] width 107 height 22
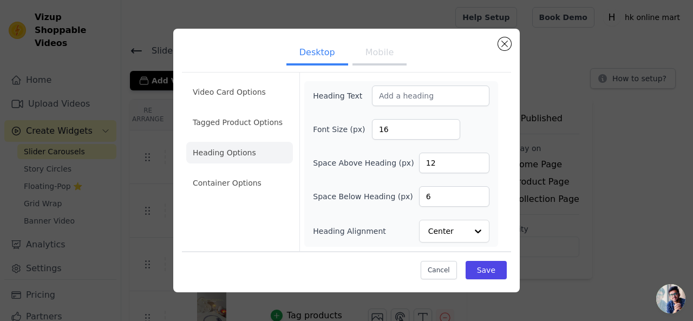
click at [377, 60] on button "Mobile" at bounding box center [379, 54] width 54 height 24
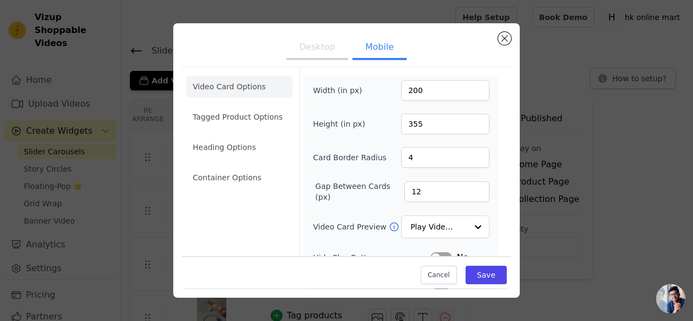
click at [316, 49] on button "Desktop" at bounding box center [317, 48] width 62 height 24
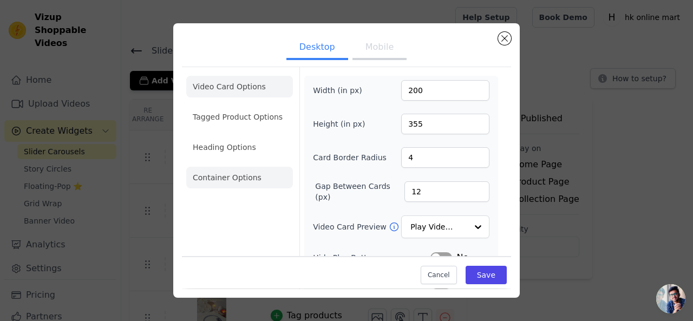
click at [250, 167] on li "Container Options" at bounding box center [239, 178] width 107 height 22
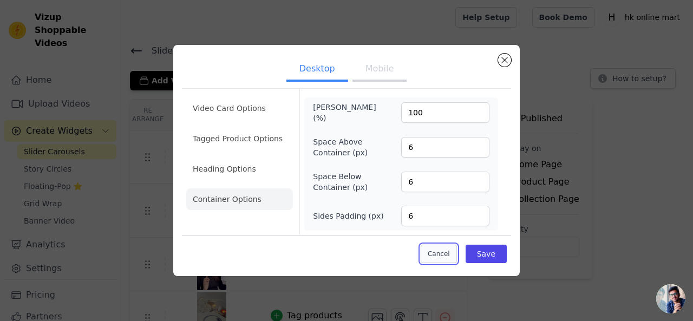
click at [452, 246] on button "Cancel" at bounding box center [439, 254] width 36 height 18
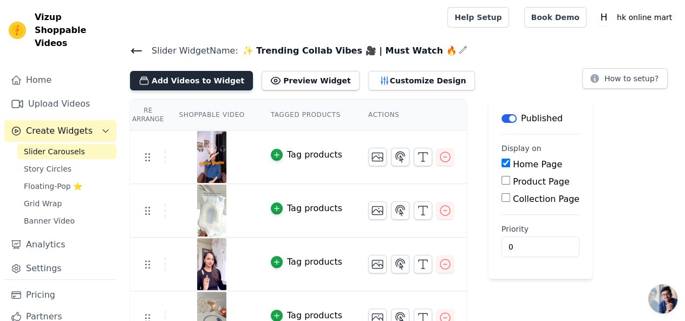
click at [194, 77] on button "Add Videos to Widget" at bounding box center [191, 80] width 123 height 19
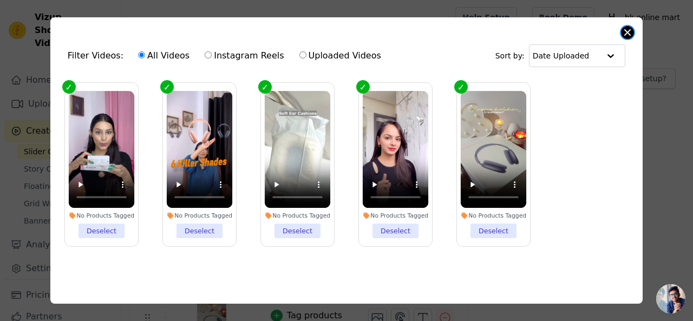
click at [629, 33] on button "Close modal" at bounding box center [627, 32] width 13 height 13
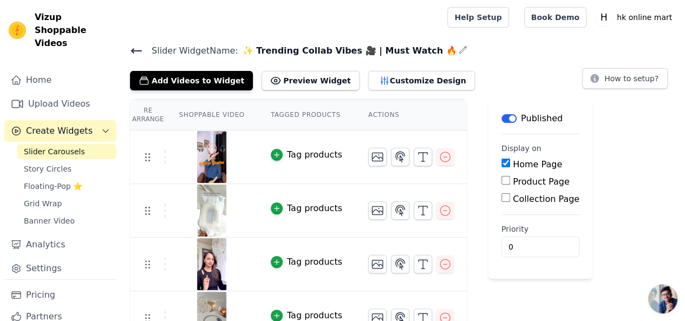
click at [501, 164] on input "Home Page" at bounding box center [505, 163] width 9 height 9
checkbox input "false"
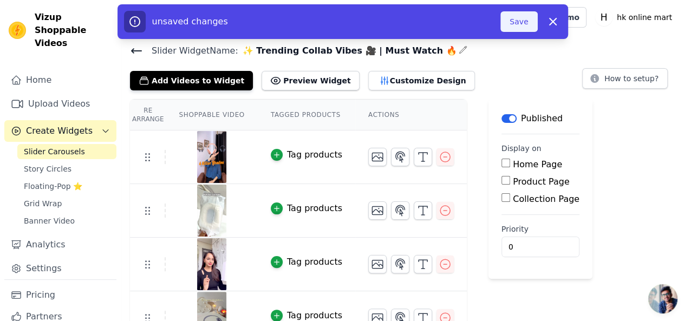
click at [517, 21] on button "Save" at bounding box center [518, 21] width 37 height 21
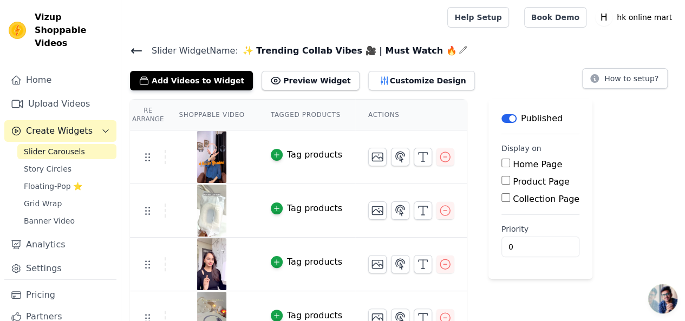
click at [433, 47] on h4 "Slider Widget Name: ✨ Trending Collab Vibes 🎥 | Must Watch 🔥" at bounding box center [403, 50] width 546 height 15
click at [459, 47] on icon "button" at bounding box center [463, 49] width 9 height 9
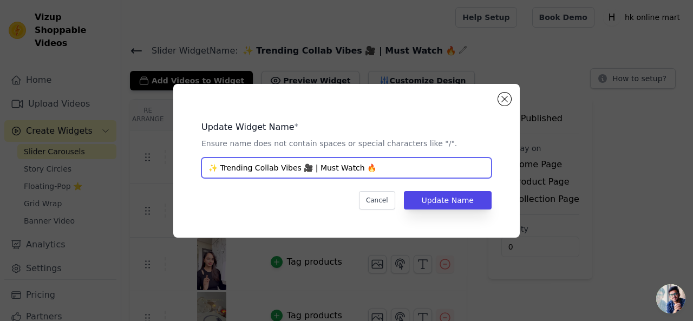
click at [392, 166] on input "✨ Trending Collab Vibes 🎥 | Must Watch 🔥" at bounding box center [346, 168] width 290 height 21
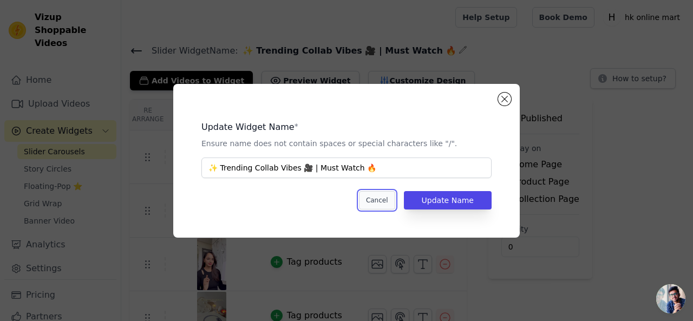
click at [382, 200] on button "Cancel" at bounding box center [377, 200] width 36 height 18
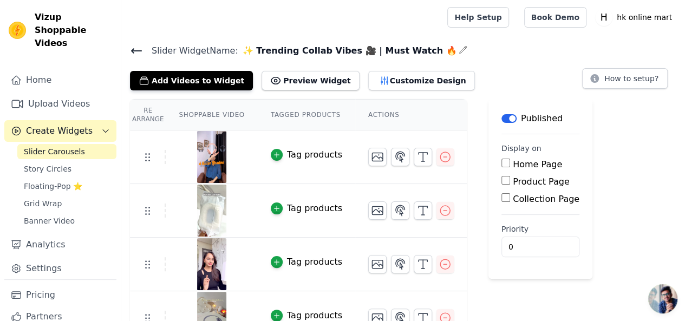
click at [50, 144] on link "Slider Carousels" at bounding box center [66, 151] width 99 height 15
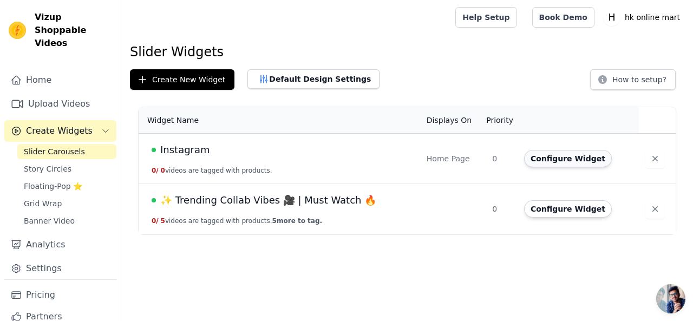
click at [587, 155] on button "Configure Widget" at bounding box center [568, 158] width 88 height 17
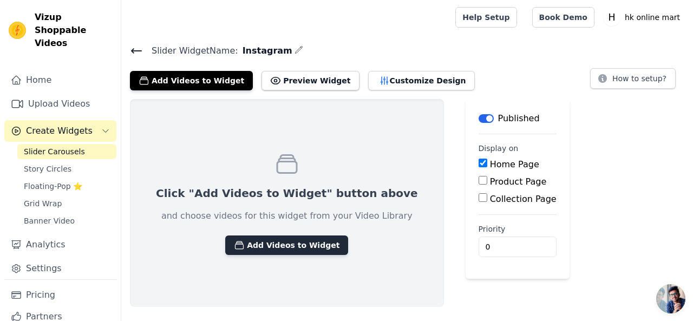
click at [275, 247] on button "Add Videos to Widget" at bounding box center [286, 245] width 123 height 19
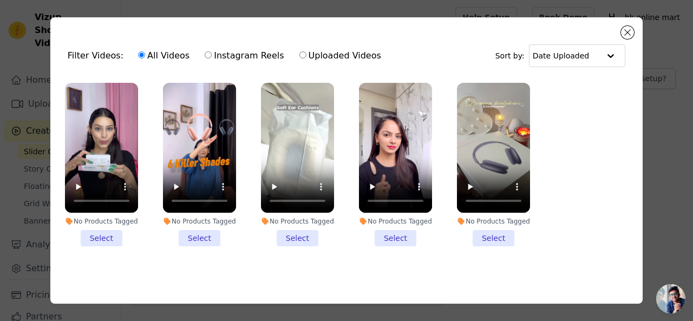
click at [213, 51] on label "Instagram Reels" at bounding box center [244, 56] width 80 height 14
click at [212, 51] on input "Instagram Reels" at bounding box center [208, 54] width 7 height 7
radio input "true"
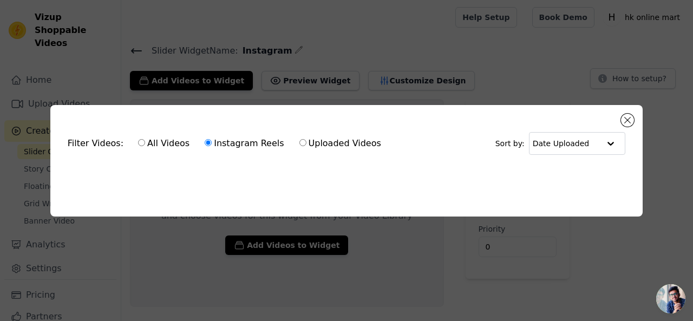
click at [313, 141] on label "Uploaded Videos" at bounding box center [340, 143] width 83 height 14
click at [306, 141] on input "Uploaded Videos" at bounding box center [302, 142] width 7 height 7
radio input "true"
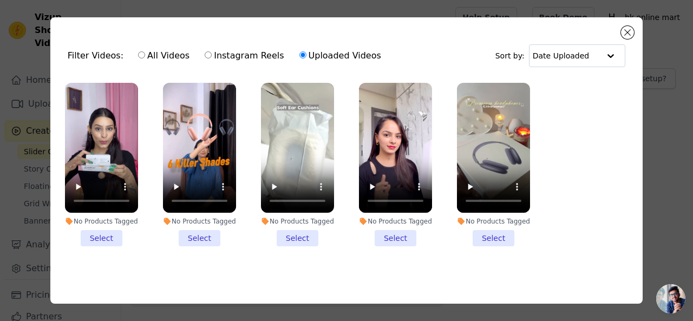
click at [140, 54] on label "All Videos" at bounding box center [164, 56] width 53 height 14
click at [140, 54] on input "All Videos" at bounding box center [141, 54] width 7 height 7
radio input "true"
click at [547, 50] on input "text" at bounding box center [566, 56] width 67 height 22
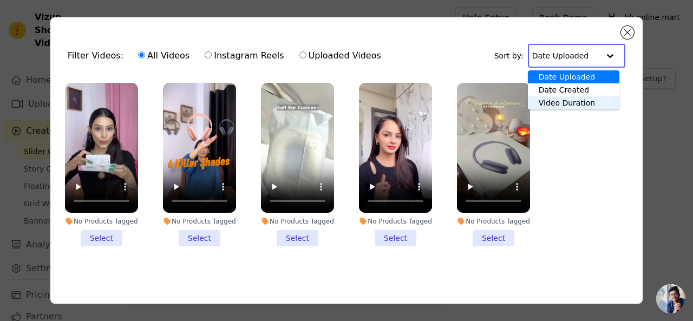
click at [598, 183] on ul "No Products Tagged Select No Products Tagged Select No Products Tagged Select N…" at bounding box center [346, 173] width 575 height 193
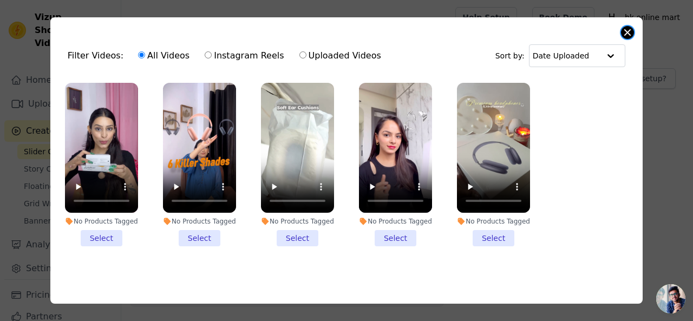
click at [629, 32] on button "Close modal" at bounding box center [627, 32] width 13 height 13
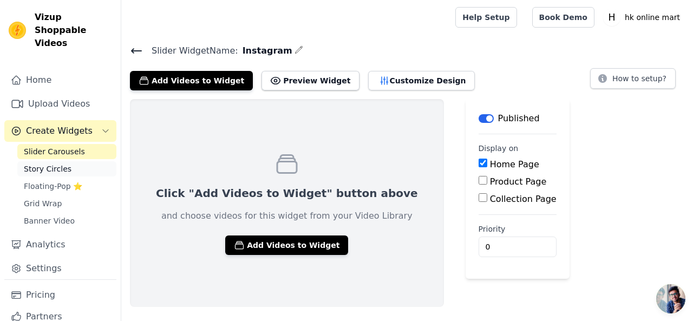
click at [64, 164] on span "Story Circles" at bounding box center [48, 169] width 48 height 11
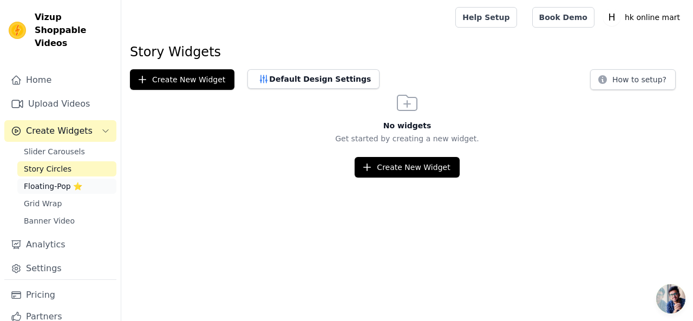
click at [51, 181] on span "Floating-Pop ⭐" at bounding box center [53, 186] width 58 height 11
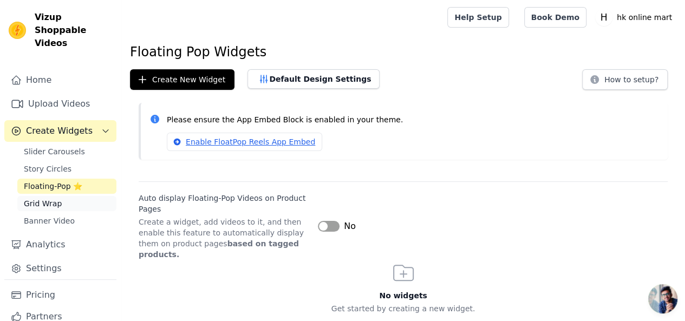
click at [51, 198] on span "Grid Wrap" at bounding box center [43, 203] width 38 height 11
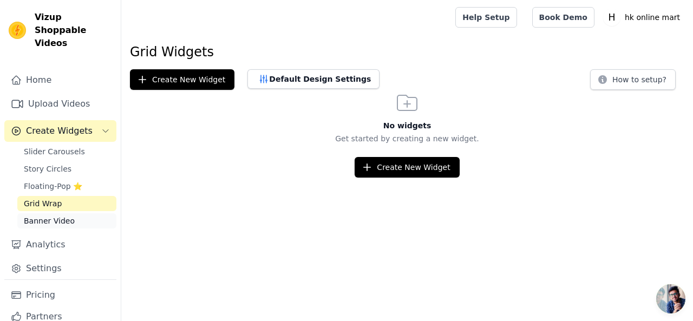
click at [50, 215] on span "Banner Video" at bounding box center [49, 220] width 51 height 11
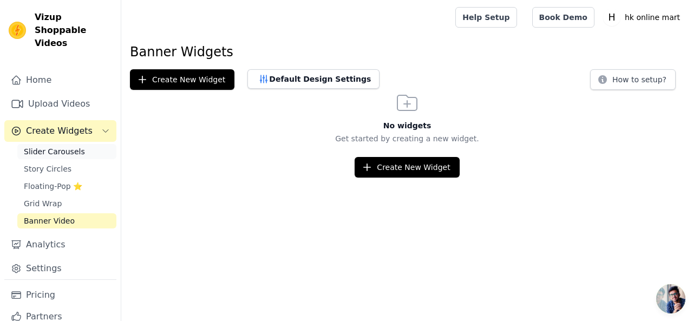
click at [52, 146] on span "Slider Carousels" at bounding box center [54, 151] width 61 height 11
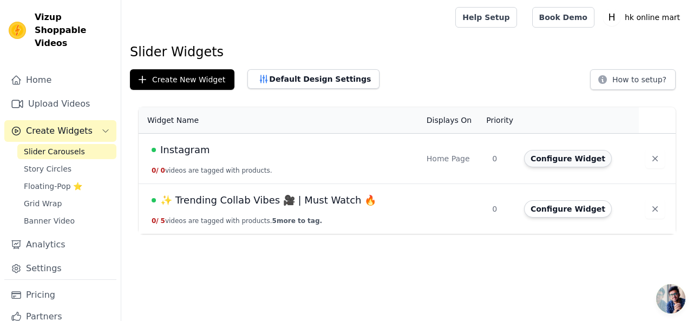
click at [572, 158] on button "Configure Widget" at bounding box center [568, 158] width 88 height 17
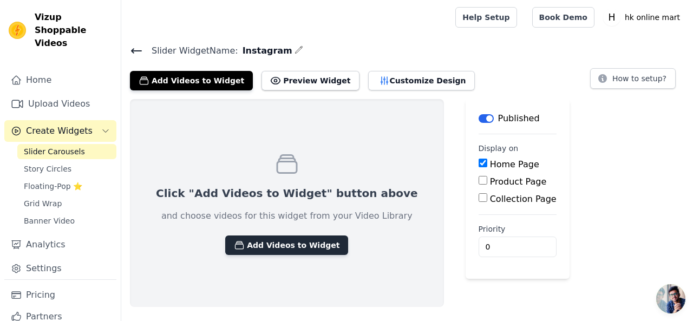
click at [272, 243] on button "Add Videos to Widget" at bounding box center [286, 245] width 123 height 19
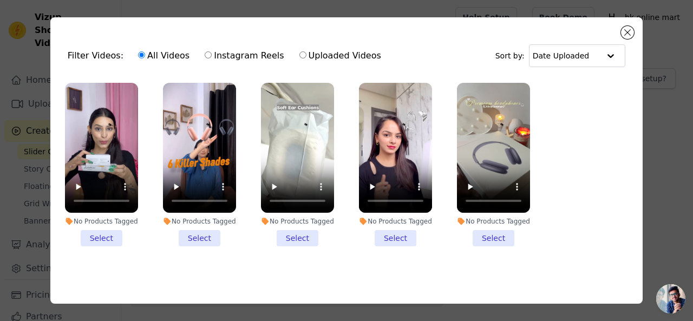
click at [228, 55] on label "Instagram Reels" at bounding box center [244, 56] width 80 height 14
click at [212, 55] on input "Instagram Reels" at bounding box center [208, 54] width 7 height 7
radio input "true"
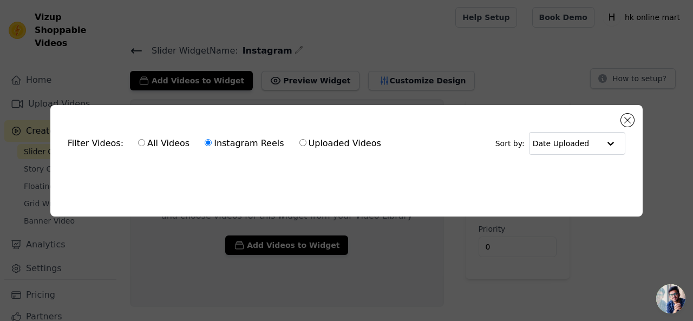
click at [138, 139] on input "All Videos" at bounding box center [141, 142] width 7 height 7
radio input "true"
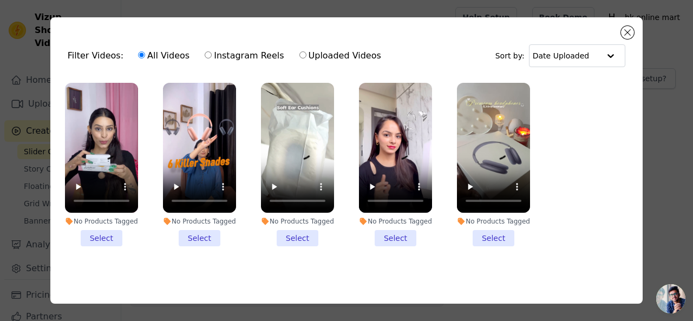
click at [299, 58] on input "Uploaded Videos" at bounding box center [302, 54] width 7 height 7
radio input "true"
click at [629, 34] on button "Close modal" at bounding box center [627, 32] width 13 height 13
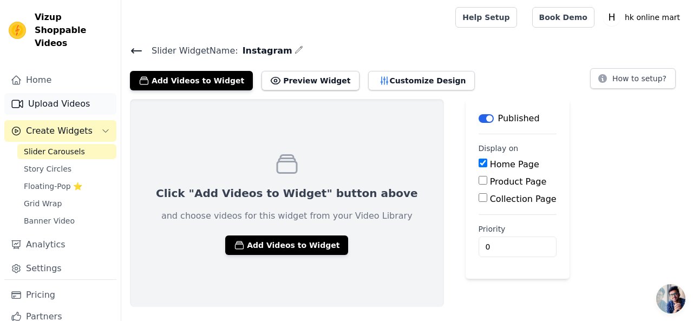
click at [51, 93] on link "Upload Videos" at bounding box center [60, 104] width 112 height 22
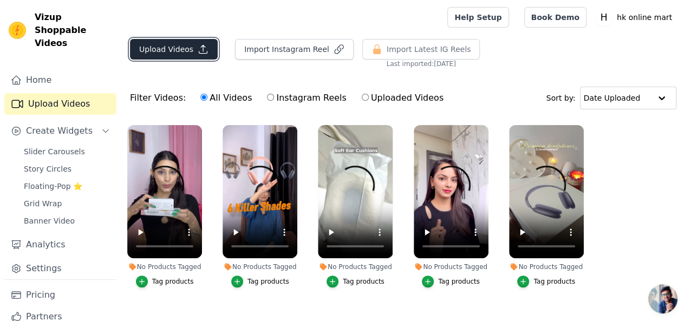
click at [164, 45] on button "Upload Videos" at bounding box center [174, 49] width 88 height 21
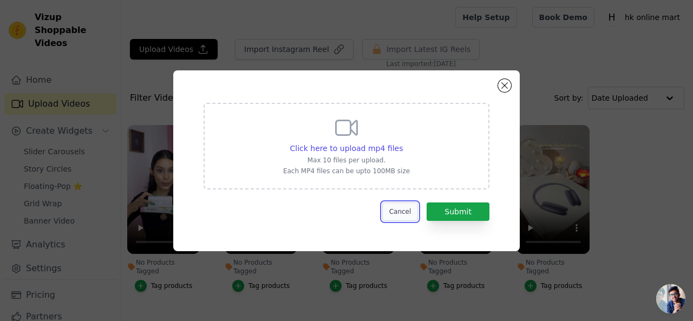
click at [390, 210] on button "Cancel" at bounding box center [400, 211] width 36 height 18
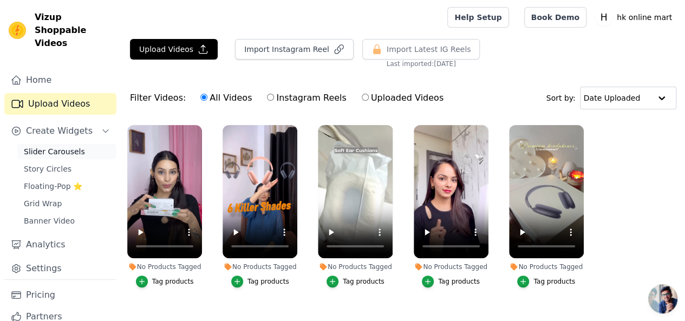
click at [70, 146] on span "Slider Carousels" at bounding box center [54, 151] width 61 height 11
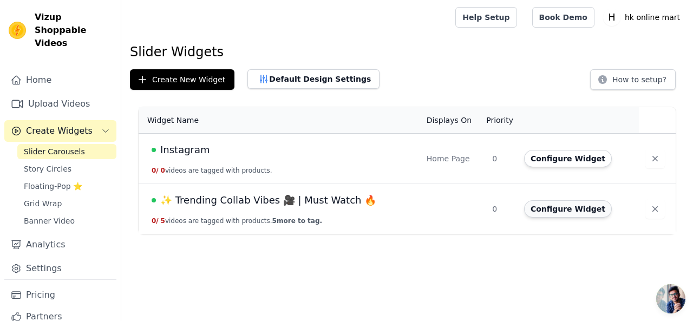
click at [573, 211] on button "Configure Widget" at bounding box center [568, 208] width 88 height 17
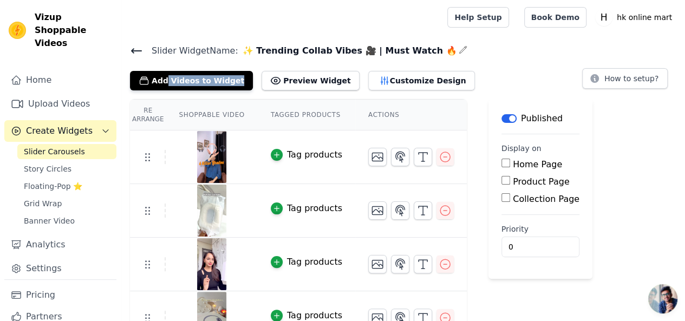
drag, startPoint x: 234, startPoint y: 59, endPoint x: 409, endPoint y: 56, distance: 175.5
click at [313, 57] on div "Slider Widget Name: ✨ Trending Collab Vibes 🎥 | Must Watch 🔥 Add Videos to Widg…" at bounding box center [403, 66] width 564 height 47
click at [459, 49] on icon "button" at bounding box center [463, 49] width 9 height 9
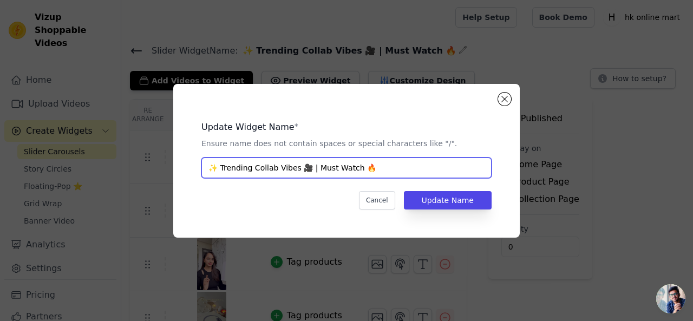
click at [397, 168] on input "✨ Trending Collab Vibes 🎥 | Must Watch 🔥" at bounding box center [346, 168] width 290 height 21
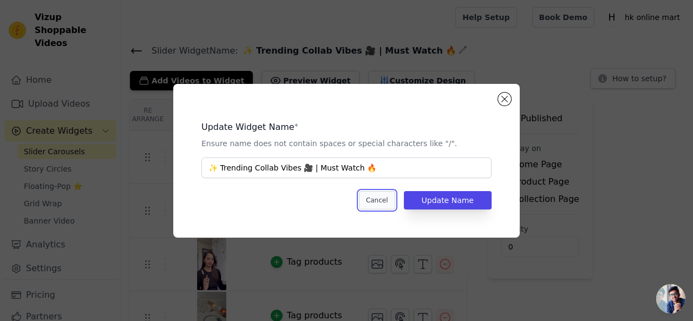
click at [382, 201] on button "Cancel" at bounding box center [377, 200] width 36 height 18
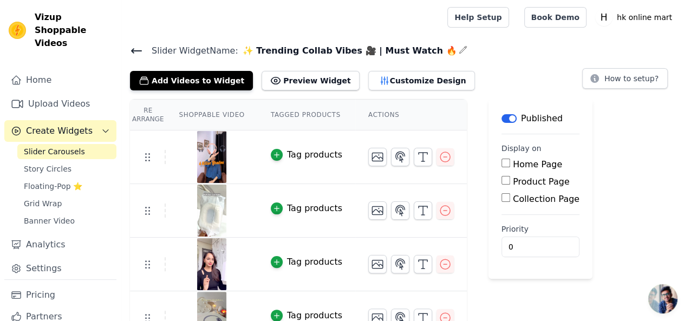
click at [61, 146] on span "Slider Carousels" at bounding box center [54, 151] width 61 height 11
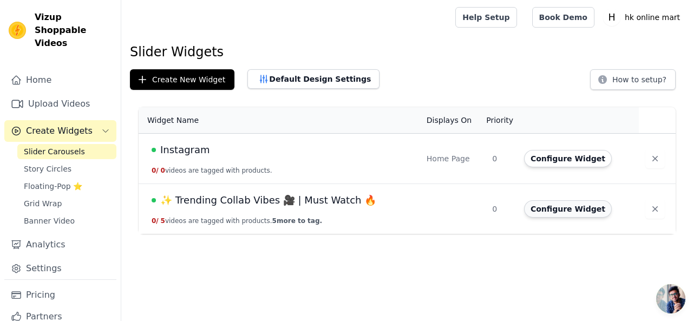
click at [574, 208] on button "Configure Widget" at bounding box center [568, 208] width 88 height 17
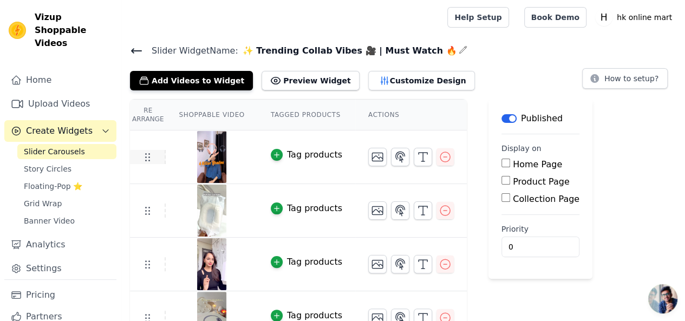
click at [147, 151] on icon at bounding box center [147, 157] width 13 height 13
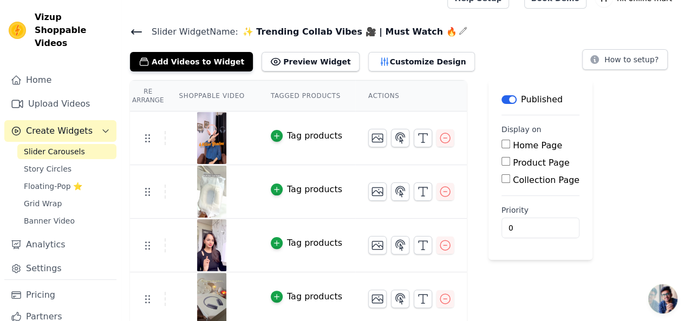
scroll to position [75, 0]
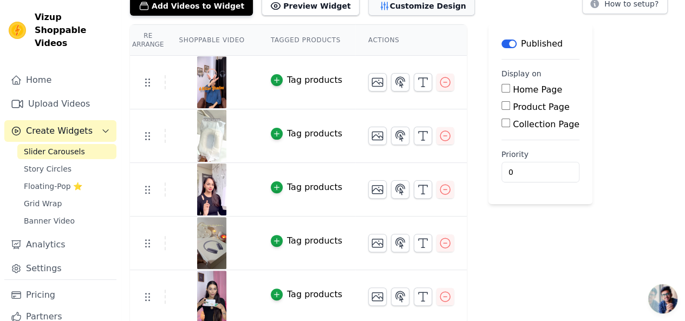
click at [373, 6] on button "Customize Design" at bounding box center [421, 5] width 107 height 19
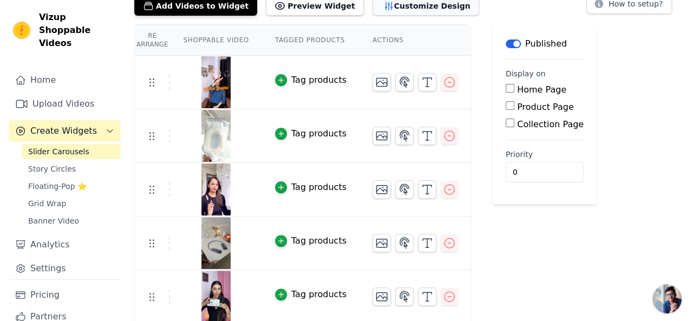
scroll to position [0, 0]
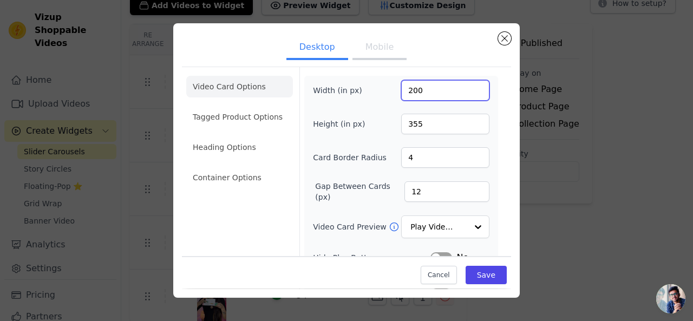
click at [429, 95] on input "200" at bounding box center [445, 90] width 88 height 21
click at [365, 51] on button "Mobile" at bounding box center [379, 48] width 54 height 24
click at [439, 93] on input "200" at bounding box center [445, 90] width 88 height 21
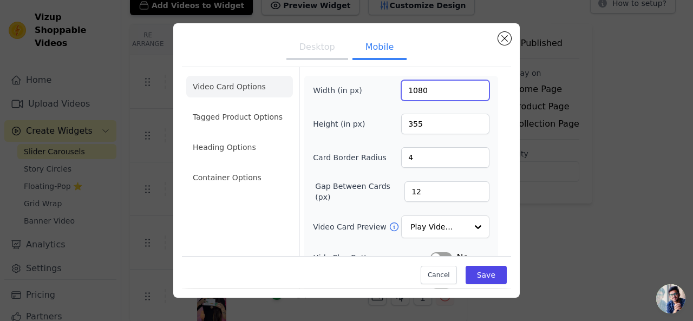
type input "1080"
type input "1920"
click at [416, 191] on input "12" at bounding box center [446, 191] width 85 height 21
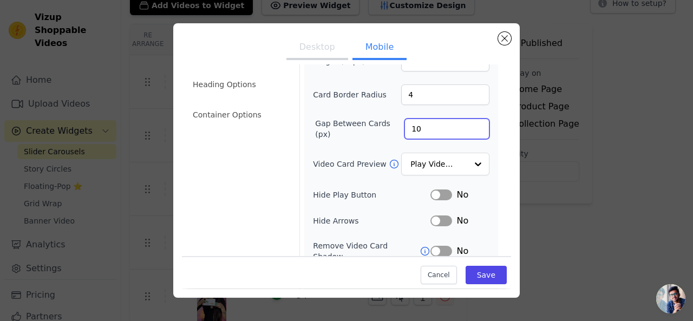
scroll to position [72, 0]
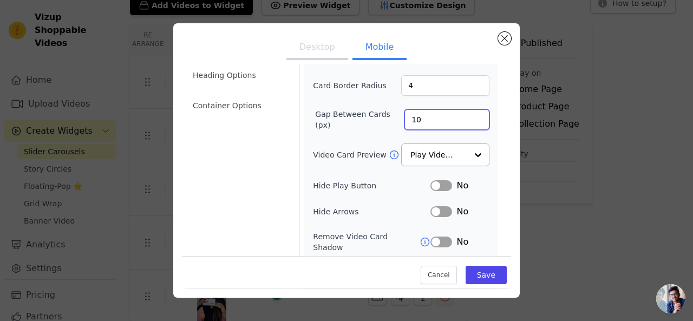
type input "10"
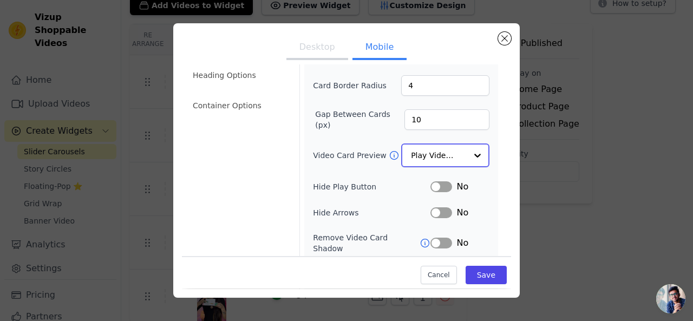
click at [467, 152] on div at bounding box center [478, 156] width 22 height 22
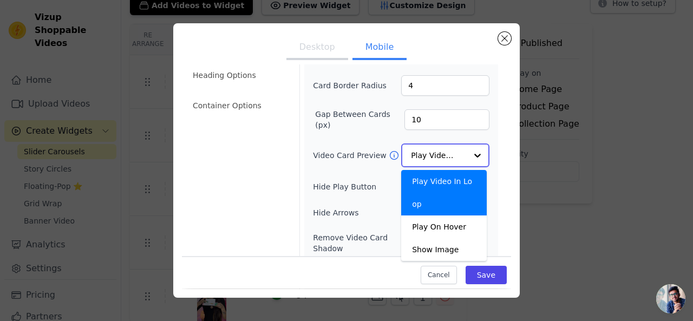
click at [467, 152] on div at bounding box center [478, 156] width 22 height 22
click at [443, 134] on div "Width (in px) 1080 Height (in px) 1920 Card Border Radius 4 Gap Between Cards (…" at bounding box center [401, 182] width 177 height 349
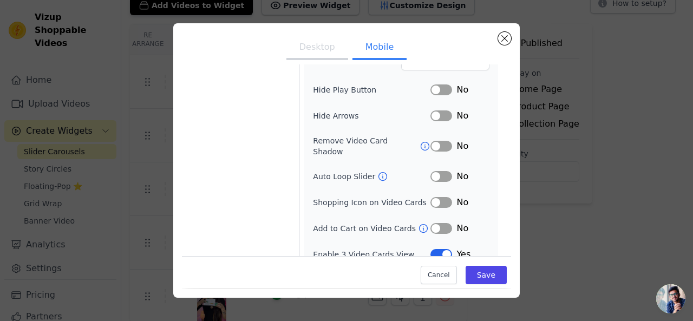
scroll to position [169, 0]
click at [486, 277] on button "Save" at bounding box center [486, 275] width 41 height 18
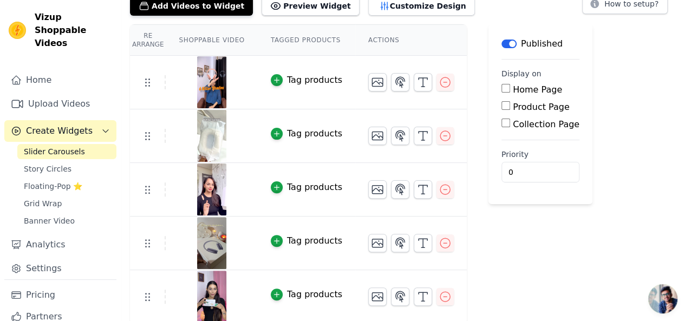
scroll to position [21, 0]
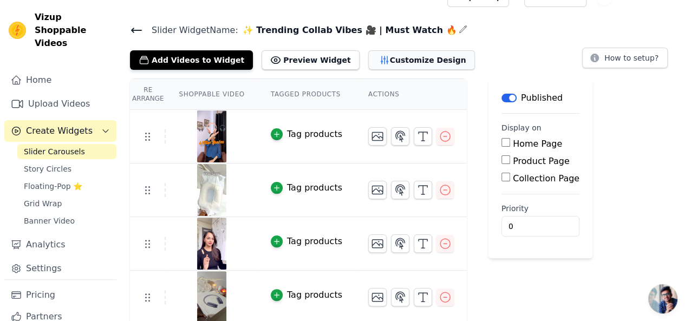
click at [371, 55] on button "Customize Design" at bounding box center [421, 59] width 107 height 19
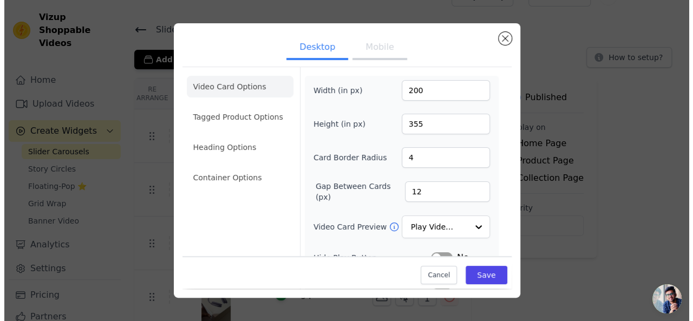
scroll to position [0, 0]
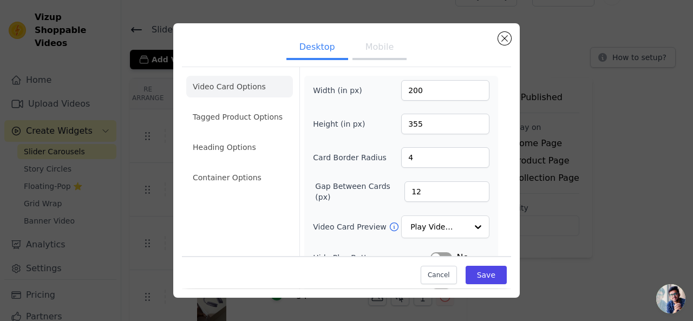
click at [374, 49] on button "Mobile" at bounding box center [379, 48] width 54 height 24
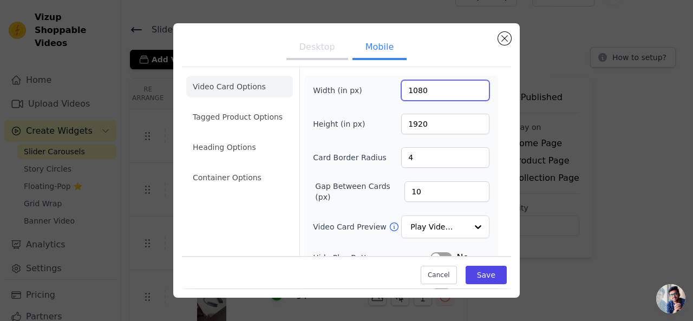
click at [434, 93] on input "1080" at bounding box center [445, 90] width 88 height 21
type input "108"
click at [439, 120] on input "1920" at bounding box center [445, 124] width 88 height 21
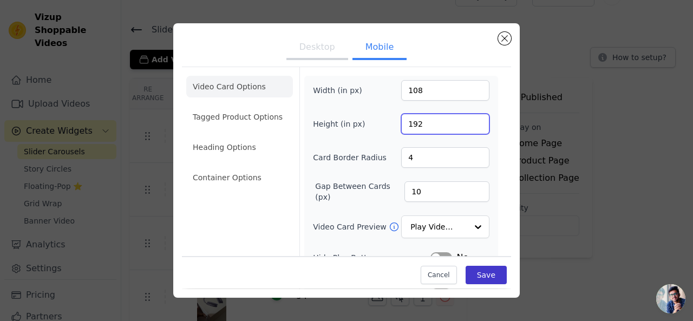
type input "192"
click at [488, 276] on button "Save" at bounding box center [486, 275] width 41 height 18
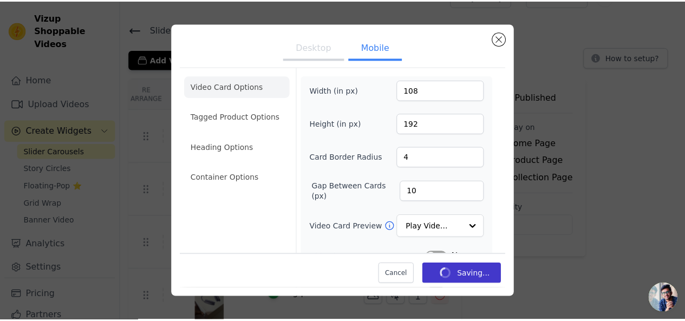
scroll to position [21, 0]
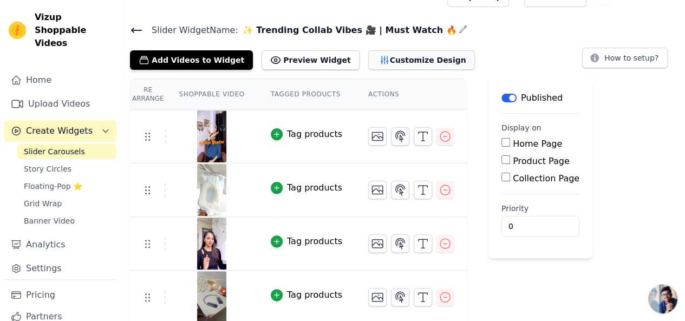
click at [390, 63] on button "Customize Design" at bounding box center [421, 59] width 107 height 19
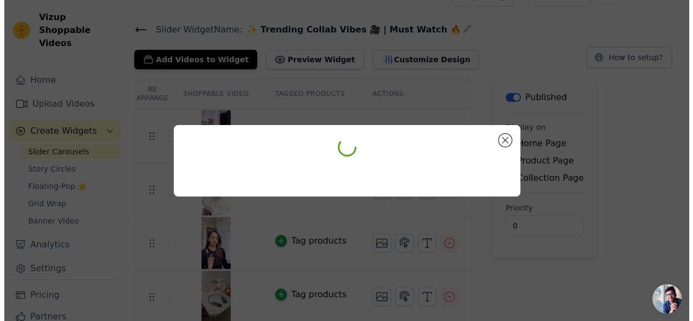
scroll to position [0, 0]
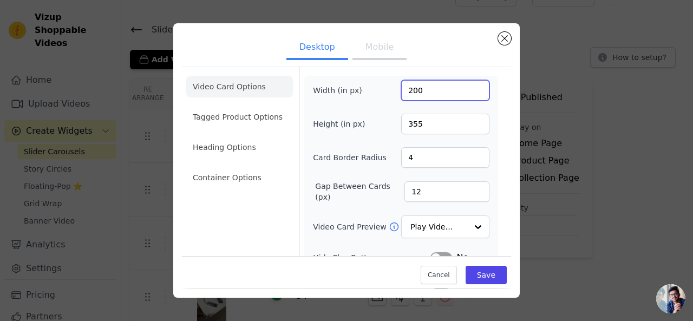
click at [421, 92] on input "200" at bounding box center [445, 90] width 88 height 21
drag, startPoint x: 268, startPoint y: 107, endPoint x: 263, endPoint y: 117, distance: 11.1
click at [267, 167] on li "Tagged Product Options" at bounding box center [239, 178] width 107 height 22
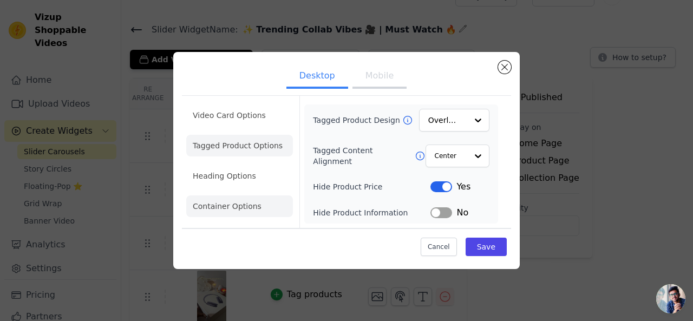
click at [232, 207] on li "Container Options" at bounding box center [239, 206] width 107 height 22
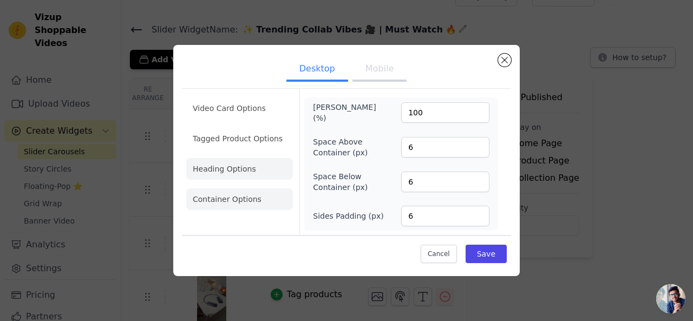
click at [256, 175] on li "Heading Options" at bounding box center [239, 169] width 107 height 22
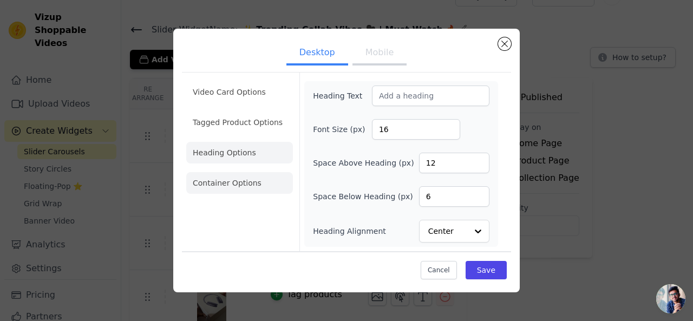
click at [256, 182] on li "Container Options" at bounding box center [239, 183] width 107 height 22
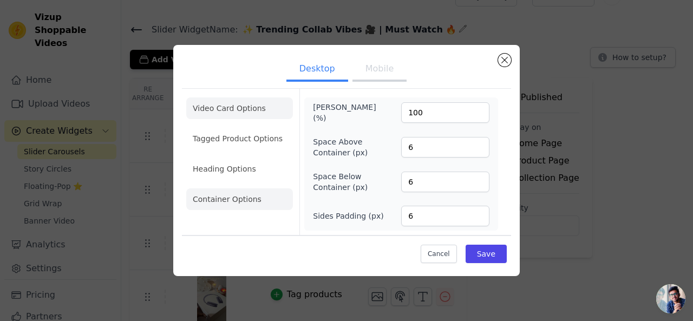
click at [257, 128] on li "Video Card Options" at bounding box center [239, 139] width 107 height 22
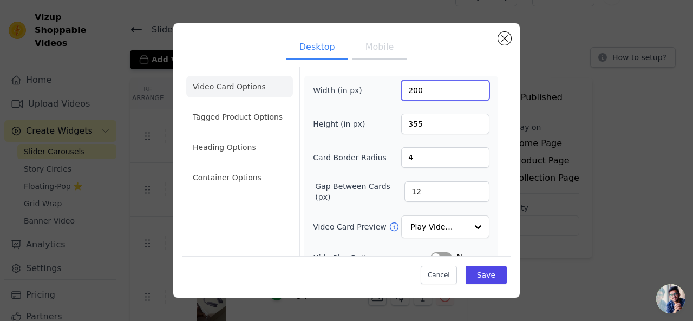
click at [448, 90] on input "200" at bounding box center [445, 90] width 88 height 21
click at [430, 118] on input "355" at bounding box center [445, 124] width 88 height 21
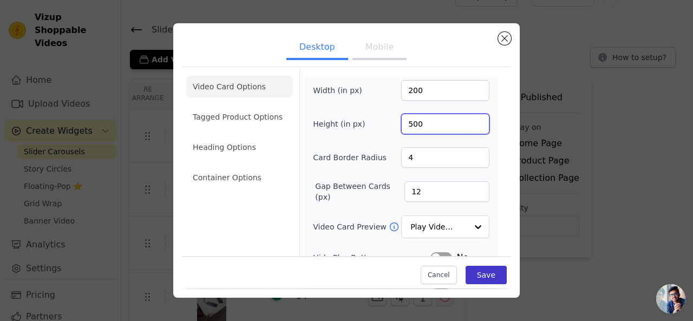
type input "500"
click at [474, 275] on button "Save" at bounding box center [486, 275] width 41 height 18
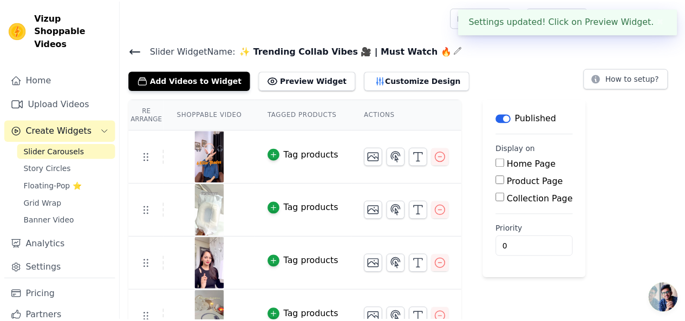
scroll to position [21, 0]
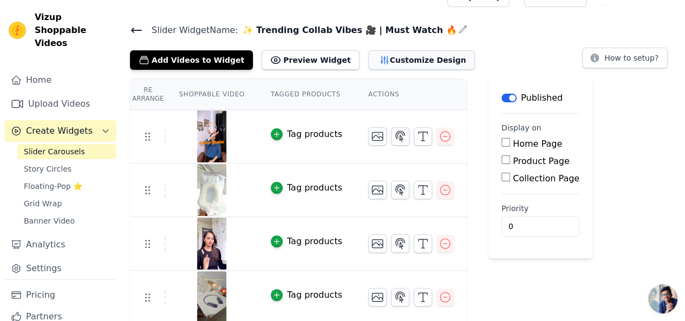
click at [368, 59] on button "Customize Design" at bounding box center [421, 59] width 107 height 19
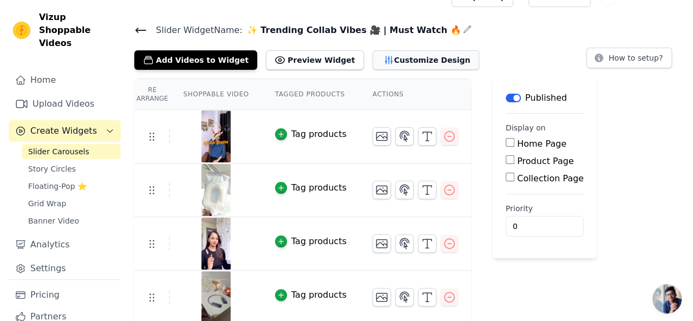
scroll to position [0, 0]
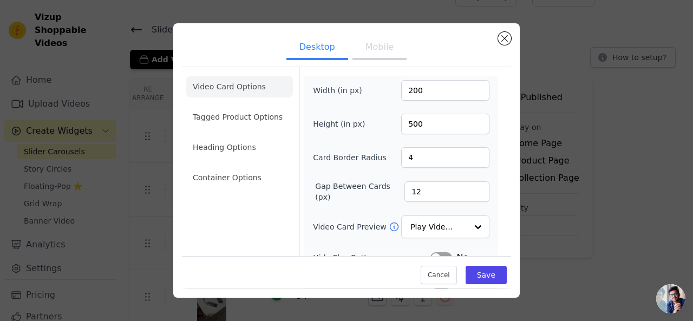
click at [382, 51] on button "Mobile" at bounding box center [379, 48] width 54 height 24
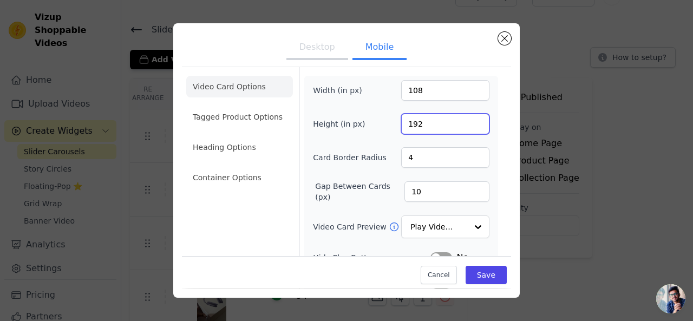
click at [422, 123] on input "192" at bounding box center [445, 124] width 88 height 21
click at [421, 123] on input "192" at bounding box center [445, 124] width 88 height 21
type input "300"
click at [475, 276] on button "Save" at bounding box center [486, 275] width 41 height 18
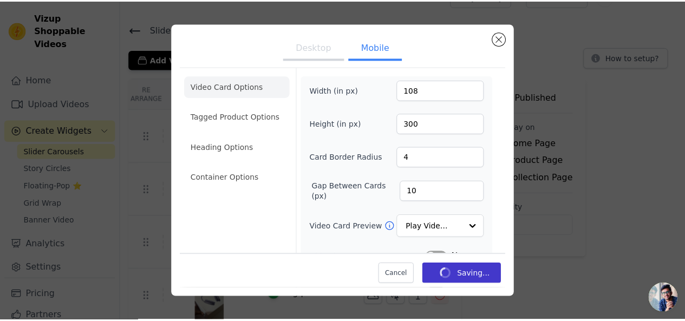
scroll to position [21, 0]
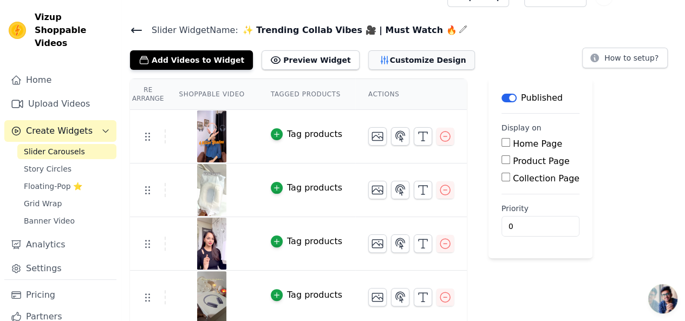
click at [375, 57] on button "Customize Design" at bounding box center [421, 59] width 107 height 19
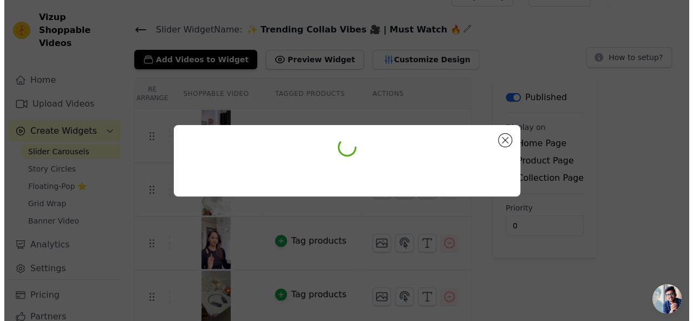
scroll to position [0, 0]
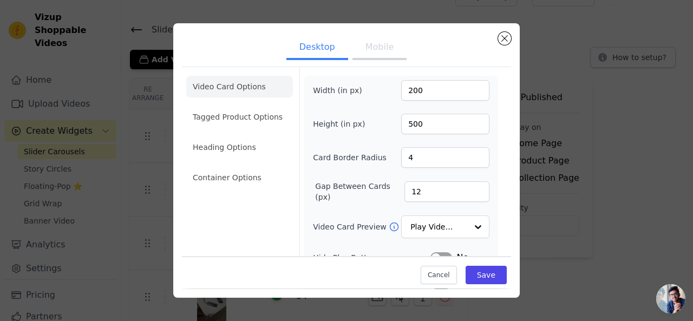
click at [373, 49] on button "Mobile" at bounding box center [379, 48] width 54 height 24
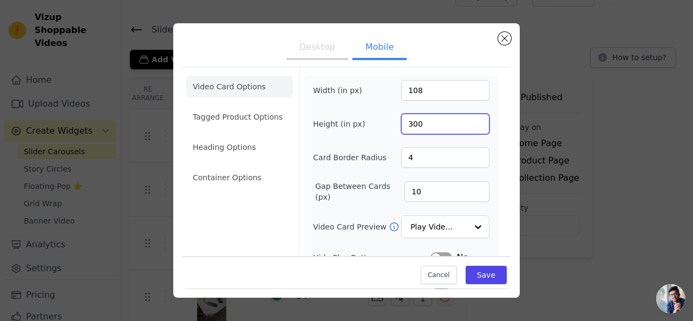
click at [422, 126] on input "300" at bounding box center [445, 124] width 88 height 21
type input "350"
click at [478, 275] on button "Save" at bounding box center [486, 275] width 41 height 18
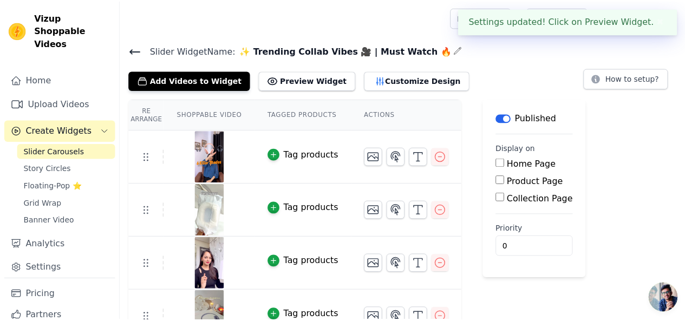
scroll to position [21, 0]
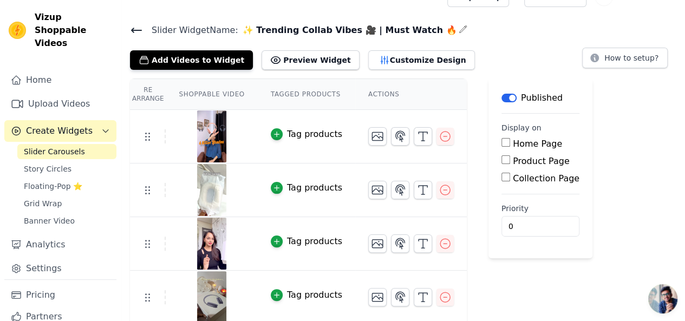
click at [501, 143] on input "Home Page" at bounding box center [505, 142] width 9 height 9
checkbox input "true"
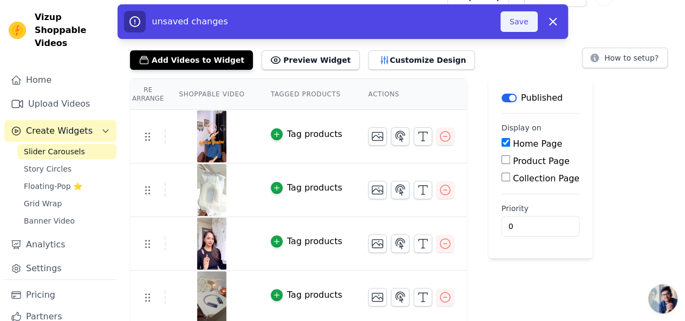
click at [518, 20] on button "Save" at bounding box center [518, 21] width 37 height 21
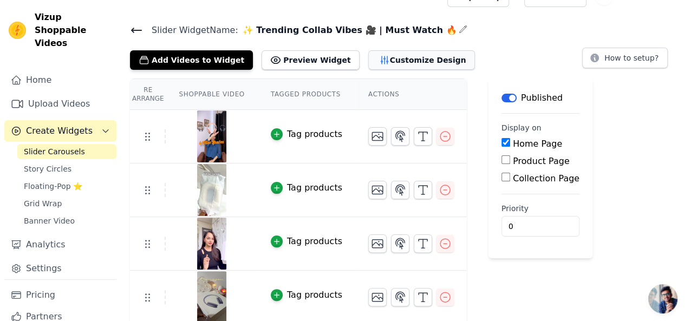
click at [368, 58] on button "Customize Design" at bounding box center [421, 59] width 107 height 19
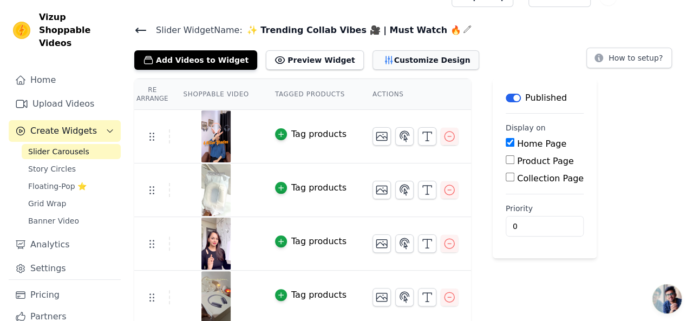
scroll to position [0, 0]
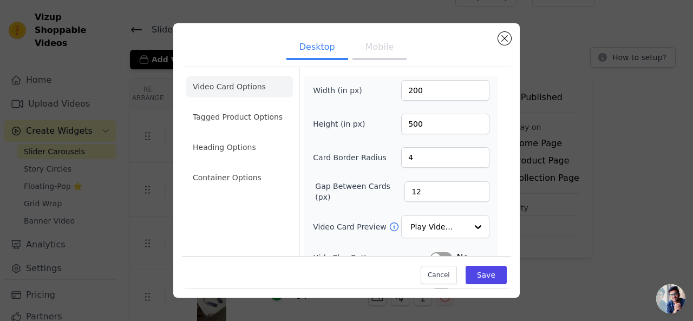
click at [373, 55] on button "Mobile" at bounding box center [379, 48] width 54 height 24
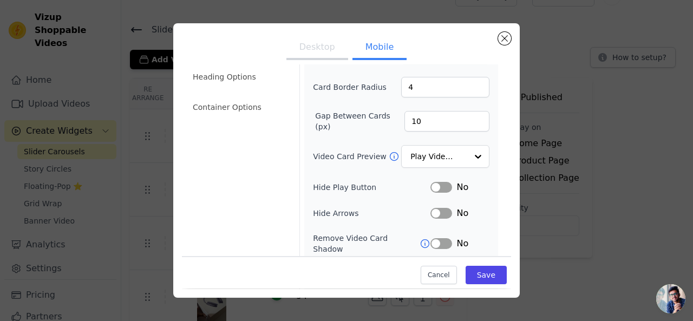
scroll to position [72, 0]
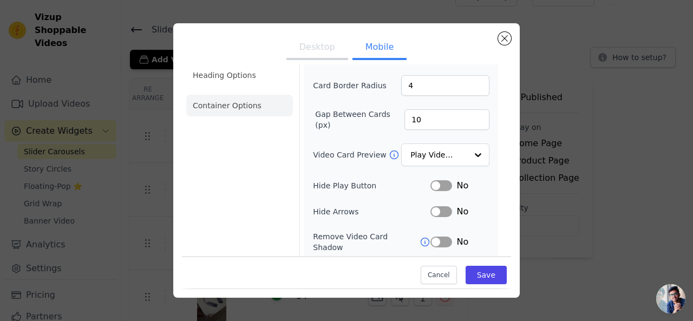
click at [255, 103] on li "Container Options" at bounding box center [239, 106] width 107 height 22
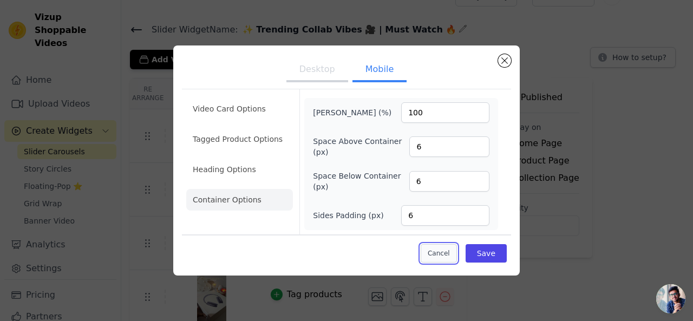
click at [441, 251] on button "Cancel" at bounding box center [439, 253] width 36 height 18
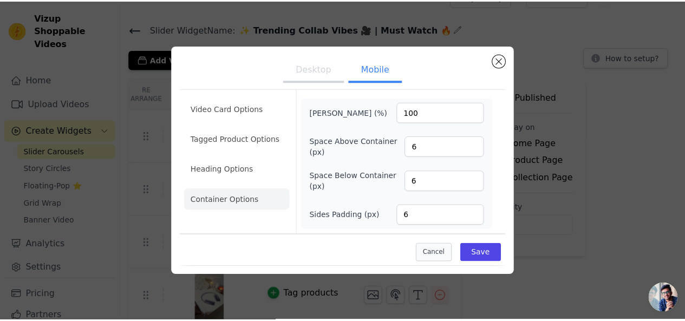
scroll to position [21, 0]
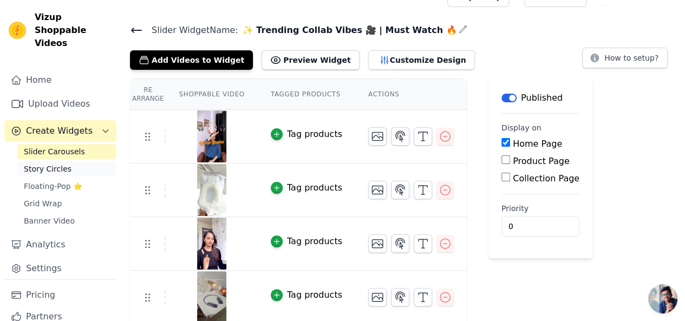
click at [42, 164] on span "Story Circles" at bounding box center [48, 169] width 48 height 11
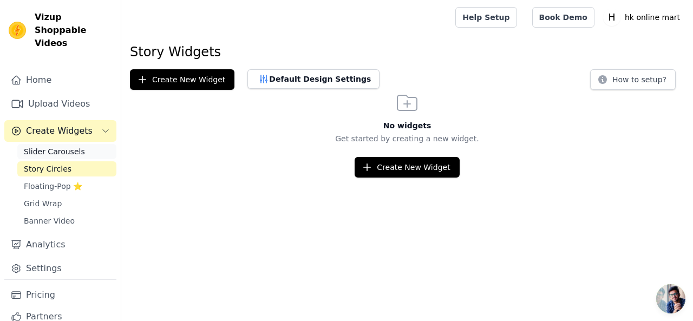
click at [59, 144] on link "Slider Carousels" at bounding box center [66, 151] width 99 height 15
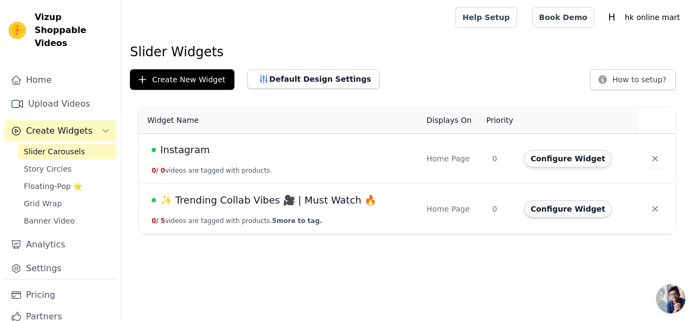
click at [546, 208] on button "Configure Widget" at bounding box center [568, 208] width 88 height 17
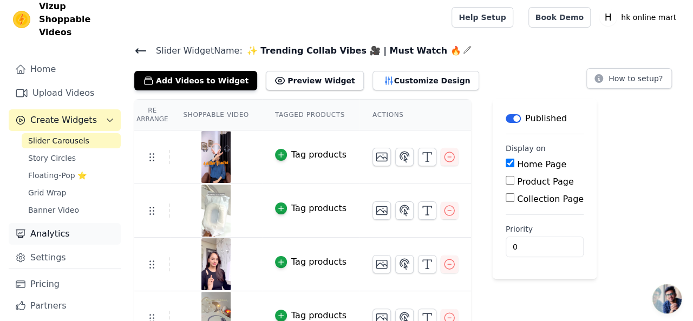
scroll to position [23, 0]
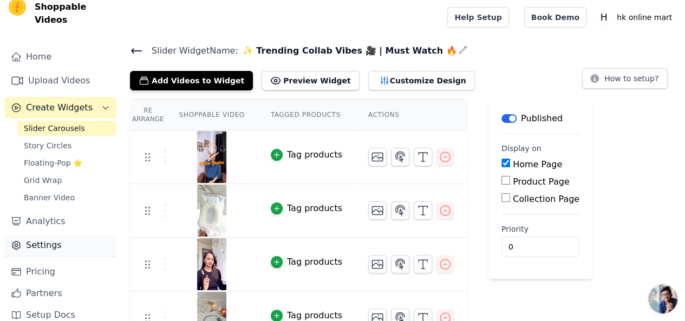
click at [53, 234] on link "Settings" at bounding box center [60, 245] width 112 height 22
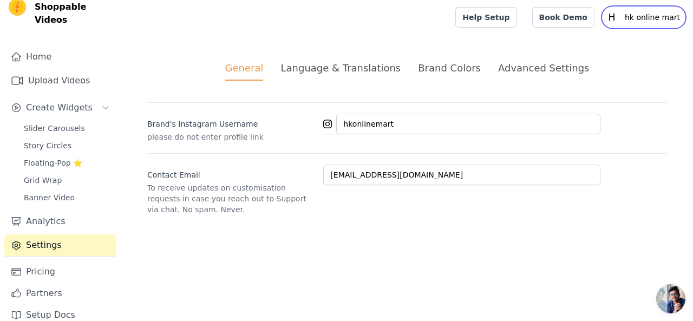
click at [640, 18] on p "hk online mart" at bounding box center [652, 17] width 64 height 19
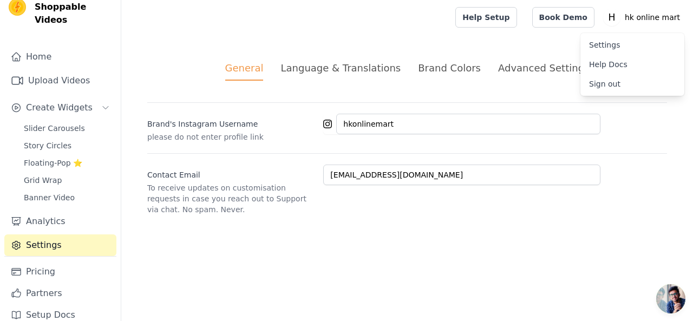
click at [634, 86] on link "Sign out" at bounding box center [632, 83] width 104 height 19
